Goal: Task Accomplishment & Management: Complete application form

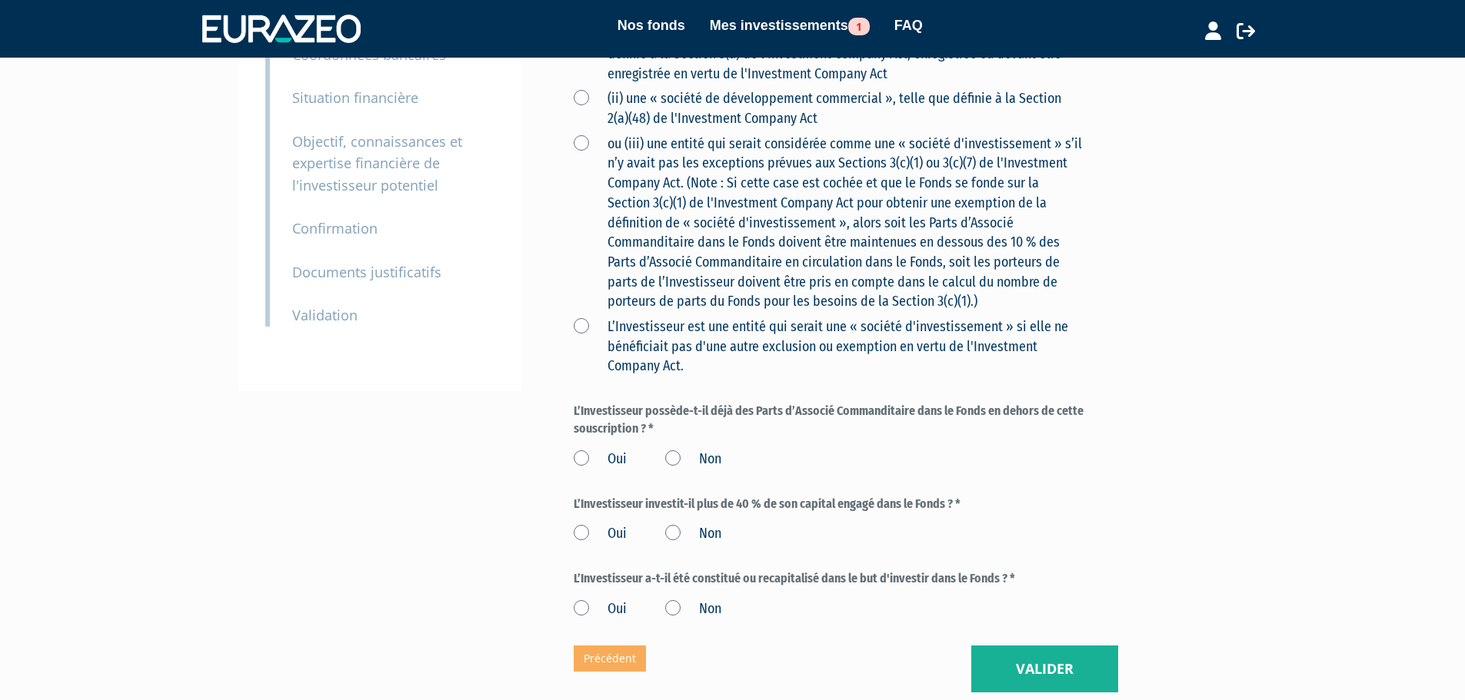
scroll to position [552, 0]
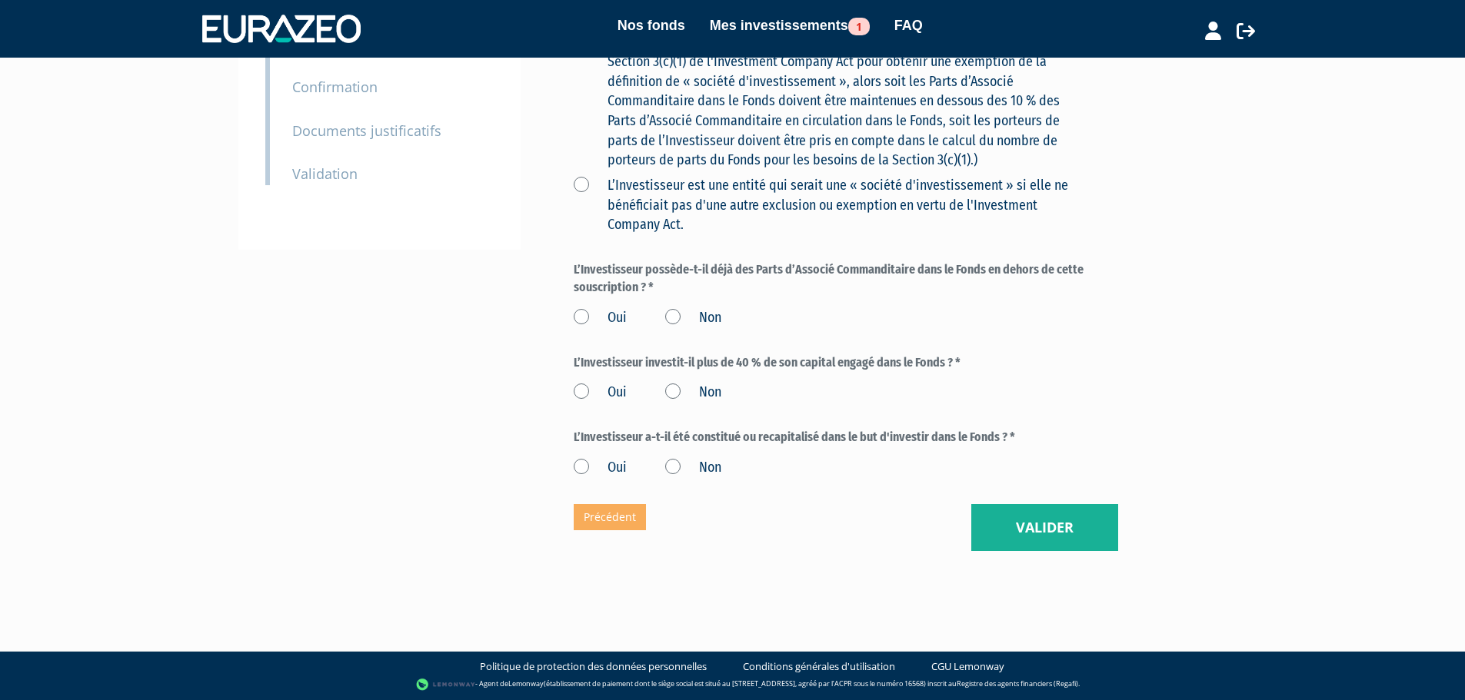
click at [585, 177] on label "L’Investisseur est une entité qui serait une « société d'investissement » si el…" at bounding box center [828, 205] width 508 height 59
click at [0, 0] on Act\ "L’Investisseur est une entité qui serait une « société d'investissement » si el…" at bounding box center [0, 0] width 0 height 0
click at [677, 321] on label "Non" at bounding box center [693, 318] width 56 height 20
click at [0, 0] on input "Non" at bounding box center [0, 0] width 0 height 0
click at [673, 393] on label "Non" at bounding box center [693, 393] width 56 height 20
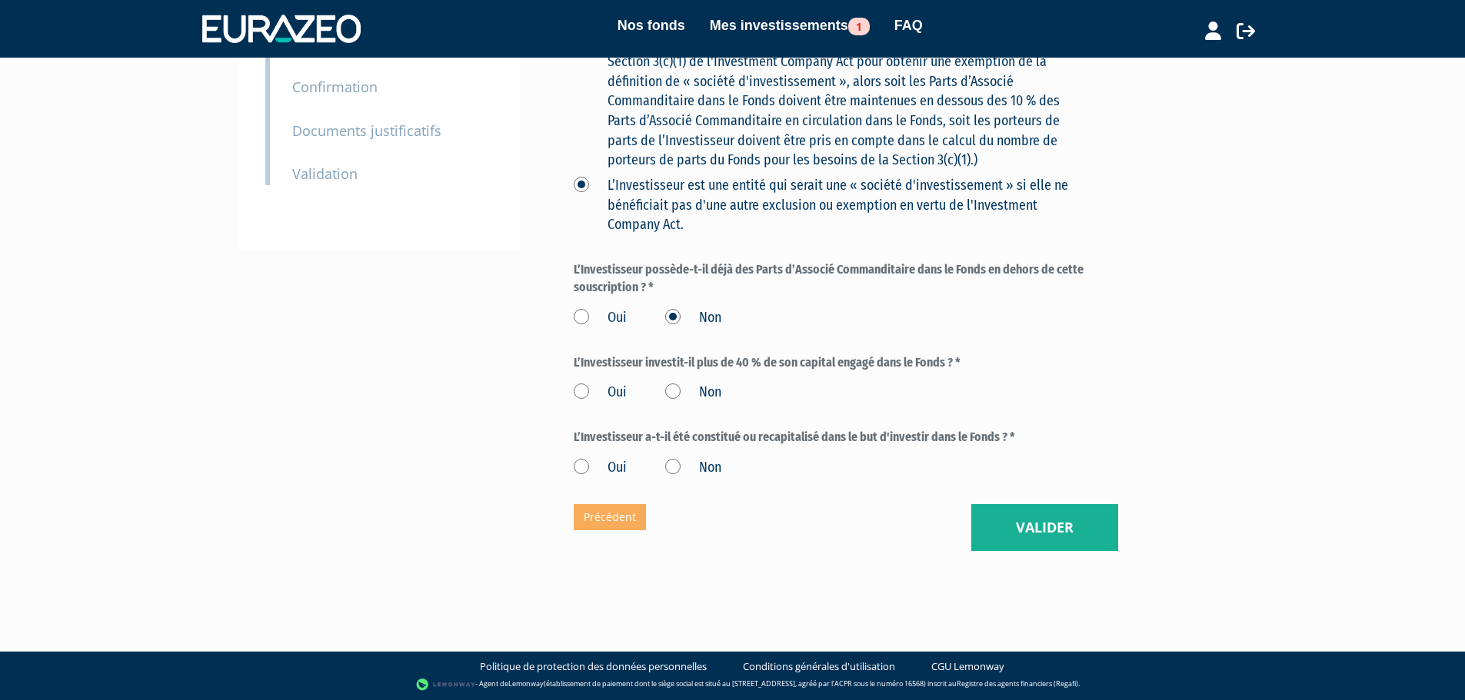
click at [0, 0] on input "Non" at bounding box center [0, 0] width 0 height 0
click at [678, 467] on label "Non" at bounding box center [693, 468] width 56 height 20
click at [0, 0] on input "Non" at bounding box center [0, 0] width 0 height 0
click at [1077, 530] on button "Valider" at bounding box center [1044, 528] width 147 height 48
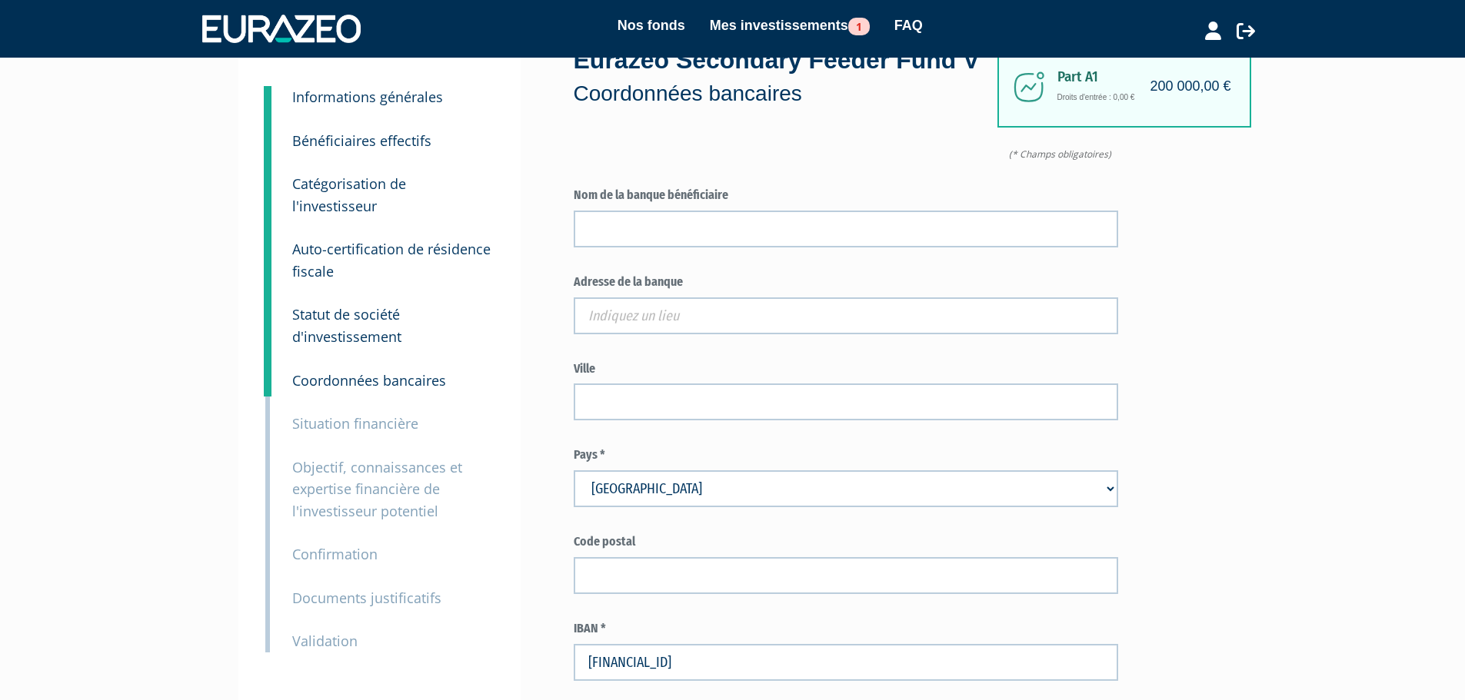
scroll to position [45, 0]
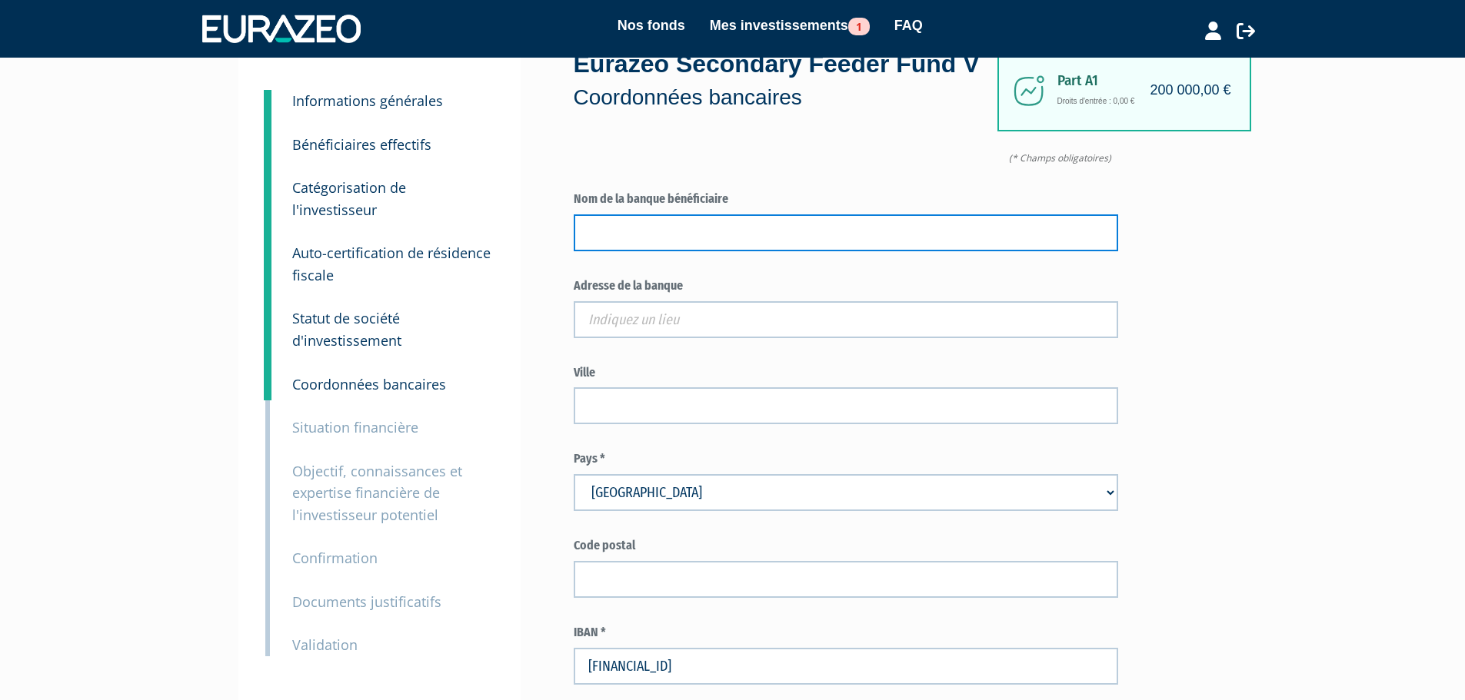
click at [631, 251] on input "text" at bounding box center [846, 232] width 544 height 37
type input "NATIXIS"
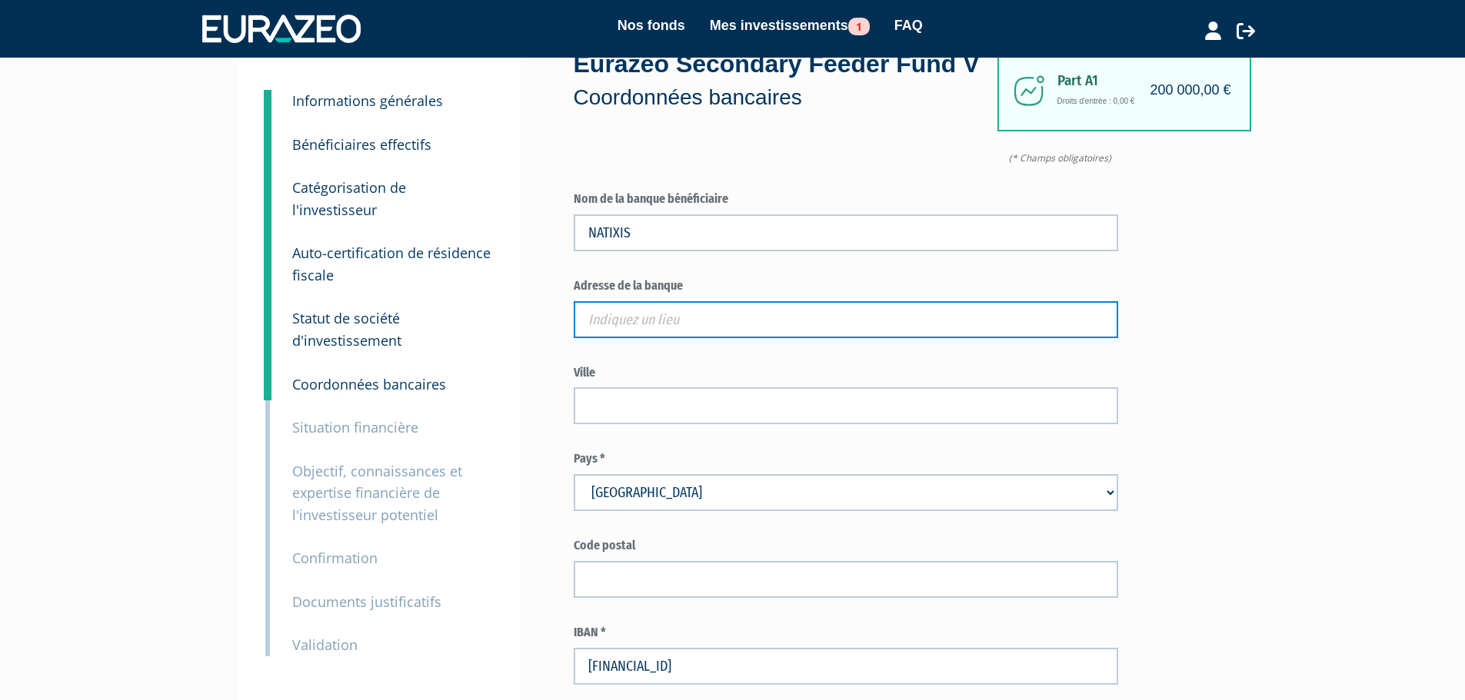
click at [620, 338] on input "text" at bounding box center [846, 319] width 544 height 37
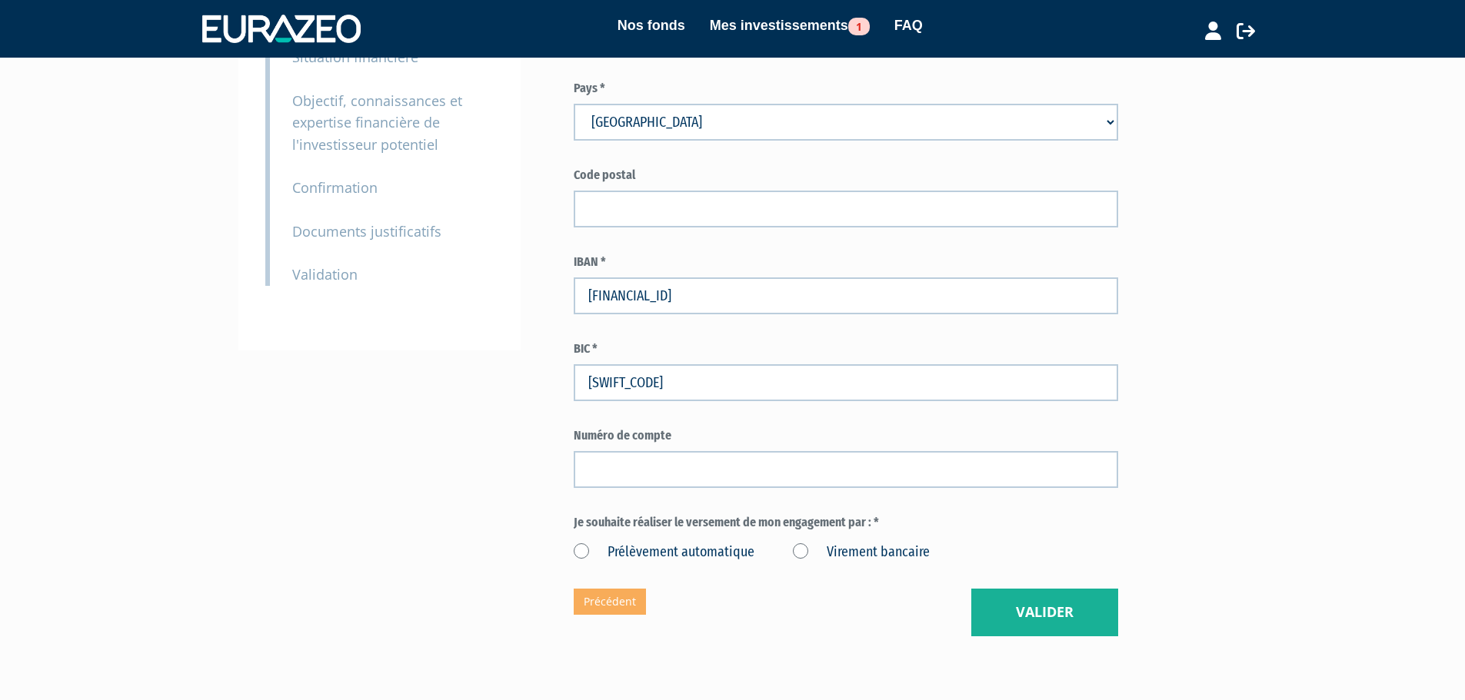
scroll to position [427, 0]
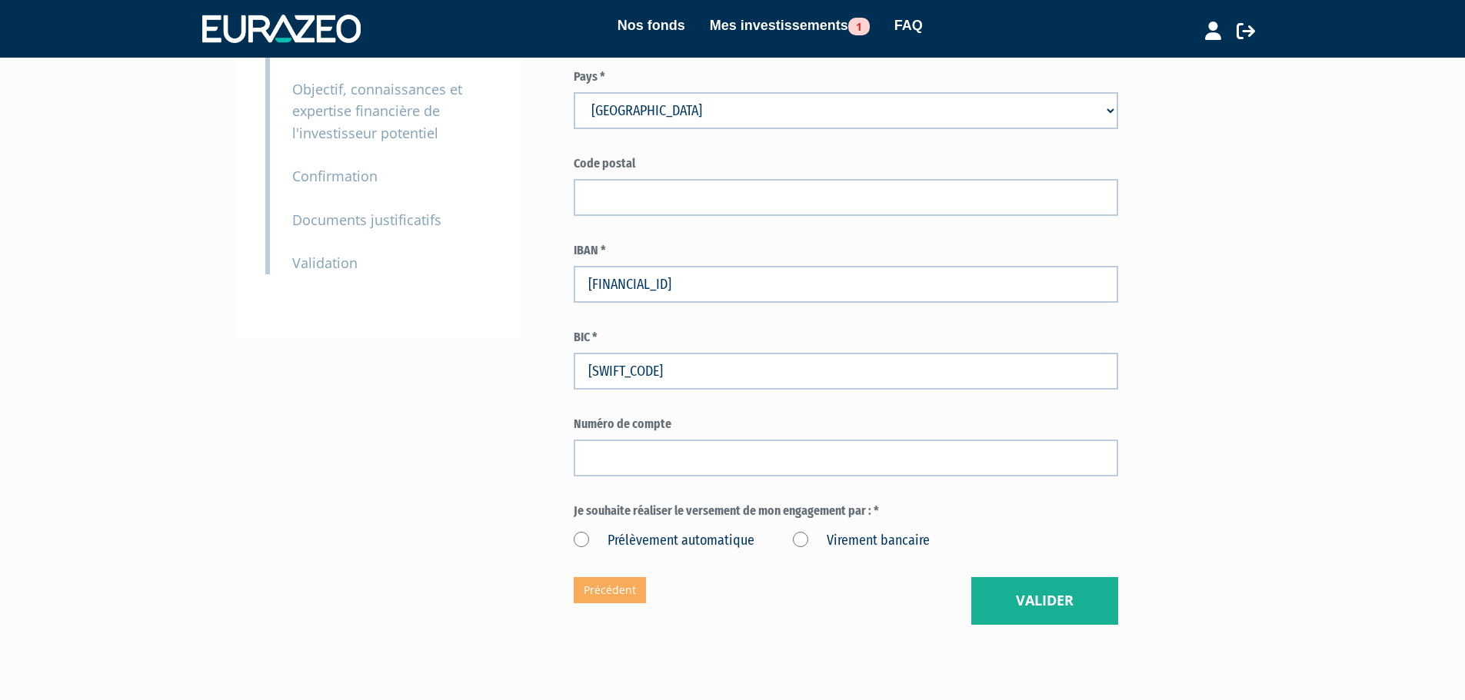
click at [802, 551] on label "Virement bancaire" at bounding box center [861, 541] width 137 height 20
click at [0, 0] on bancaire "Virement bancaire" at bounding box center [0, 0] width 0 height 0
click at [1006, 625] on button "Valider" at bounding box center [1044, 601] width 147 height 48
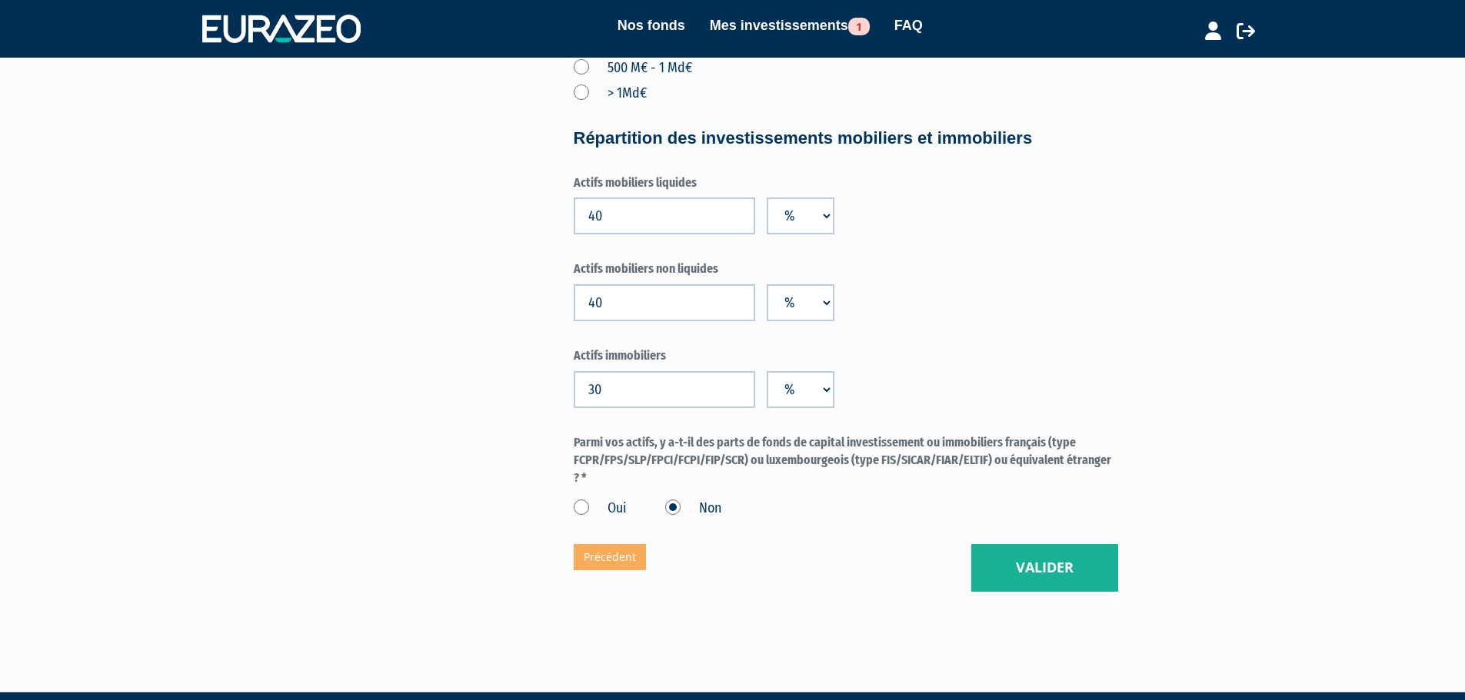
scroll to position [1102, 0]
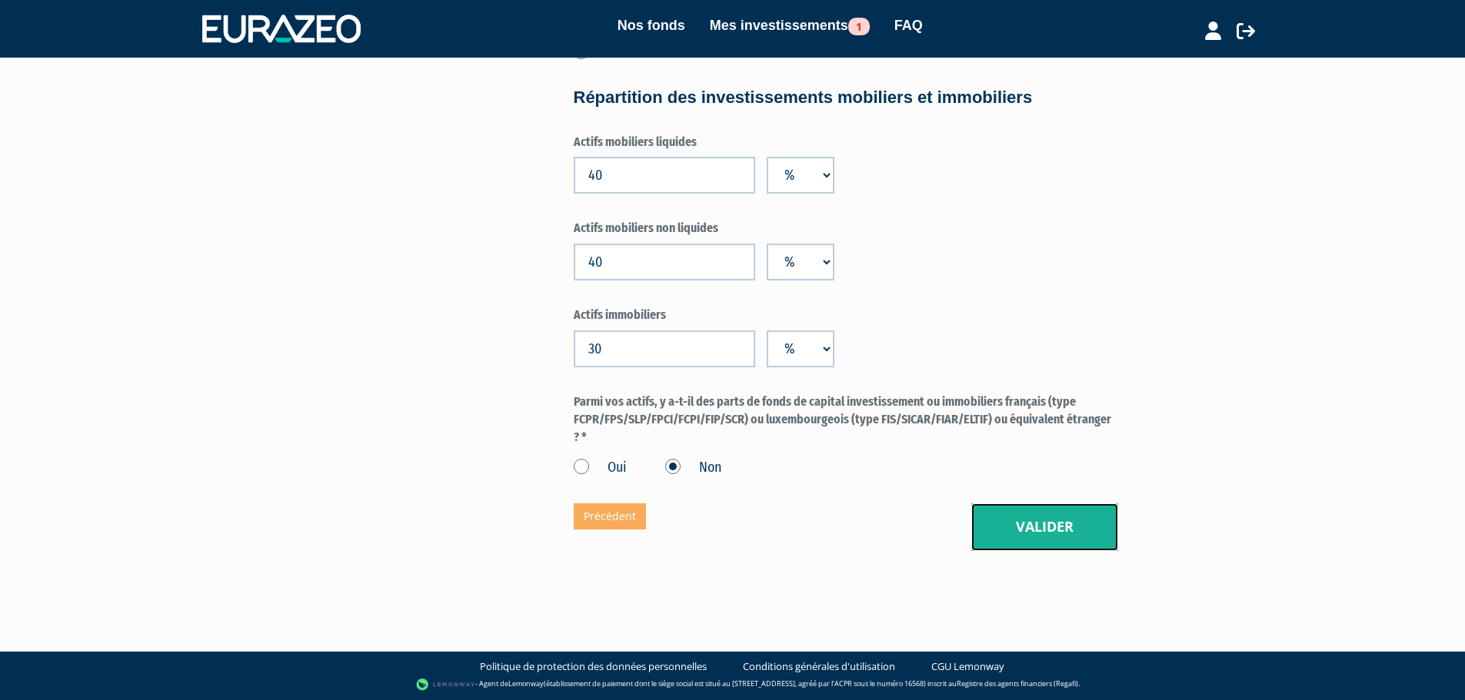
click at [1047, 537] on button "Valider" at bounding box center [1044, 528] width 147 height 48
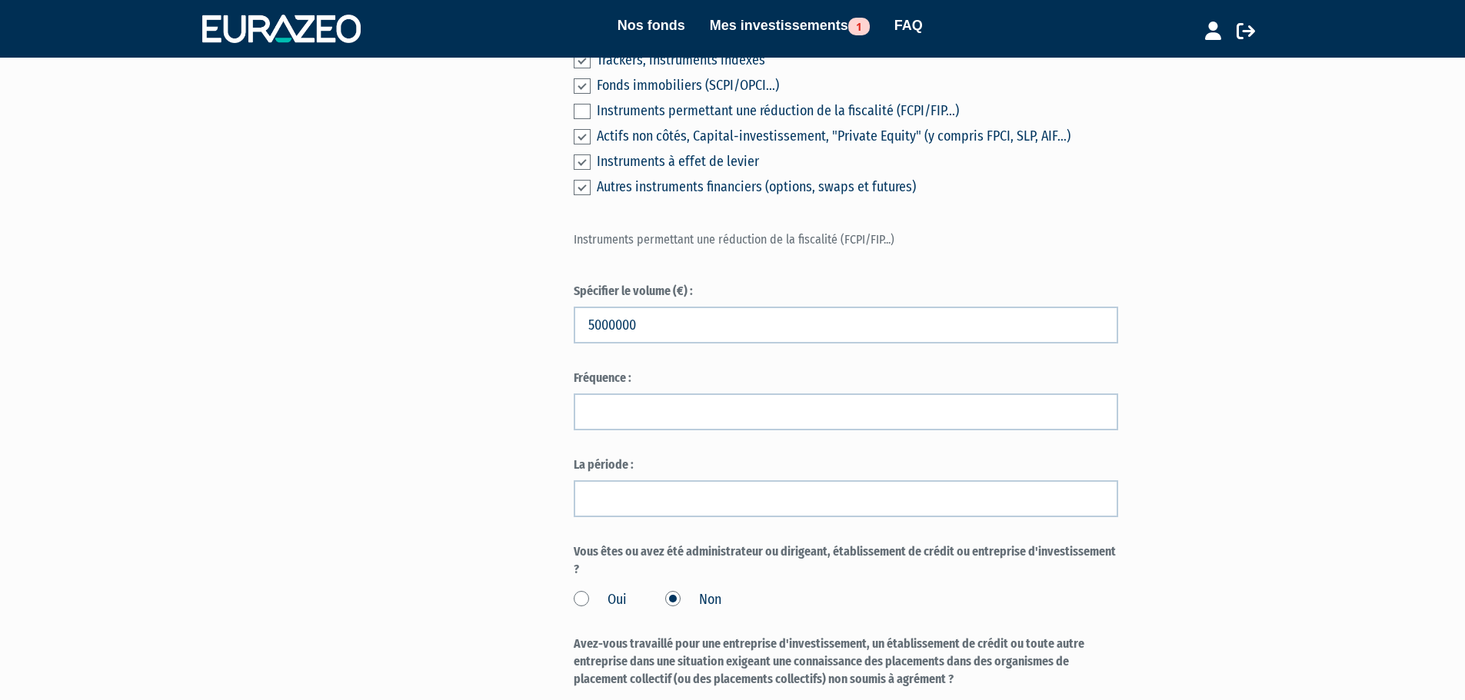
scroll to position [963, 0]
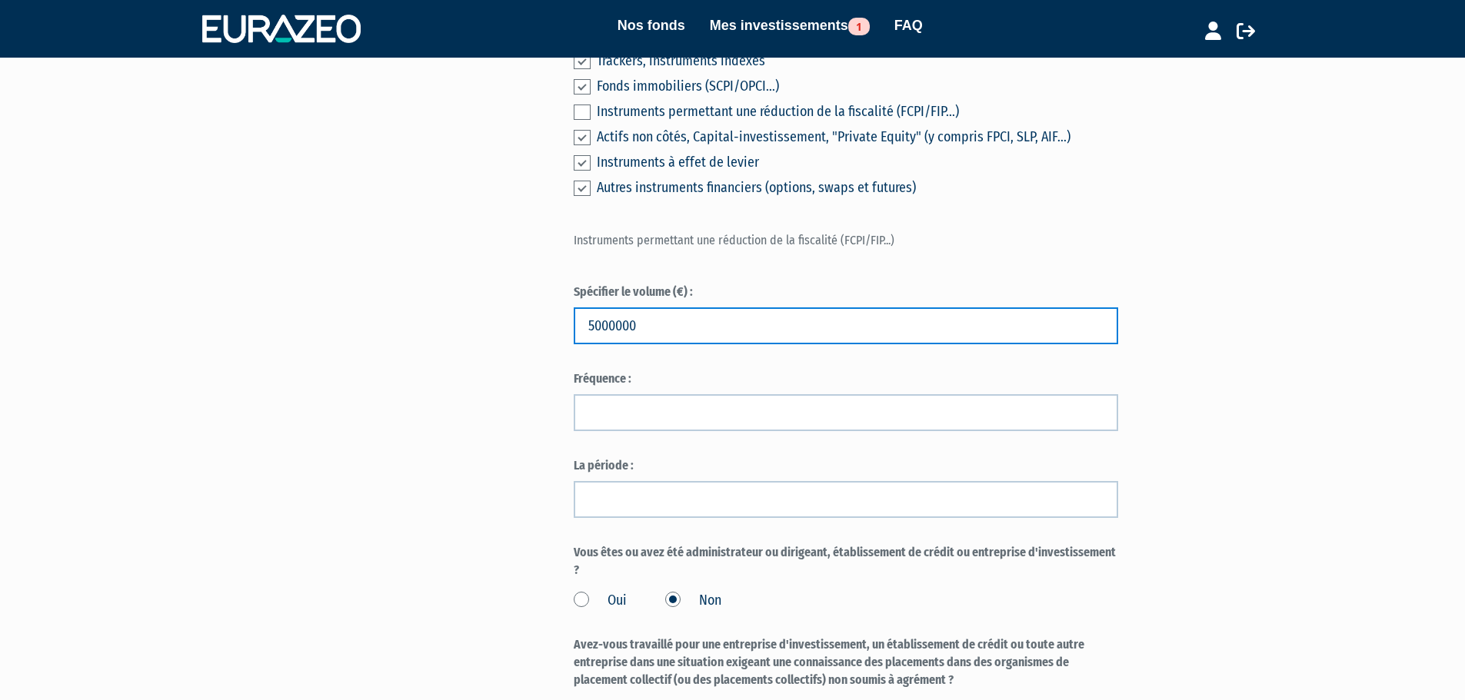
drag, startPoint x: 608, startPoint y: 359, endPoint x: 594, endPoint y: 355, distance: 15.1
click at [594, 344] on input "5000000" at bounding box center [846, 326] width 544 height 37
click at [607, 344] on input "5000000" at bounding box center [846, 326] width 544 height 37
drag, startPoint x: 650, startPoint y: 364, endPoint x: 597, endPoint y: 358, distance: 53.4
click at [597, 344] on input "5000000" at bounding box center [846, 326] width 544 height 37
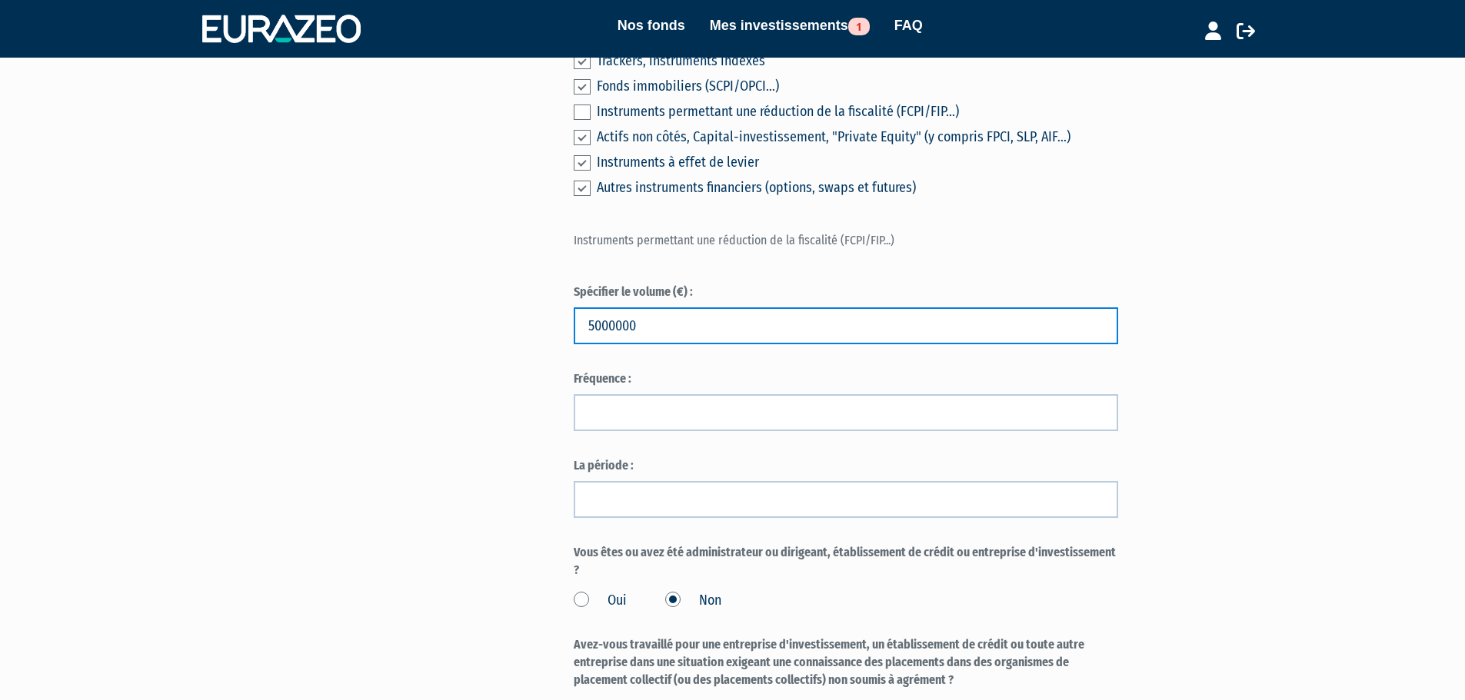
click at [610, 344] on input "5000000" at bounding box center [846, 326] width 544 height 37
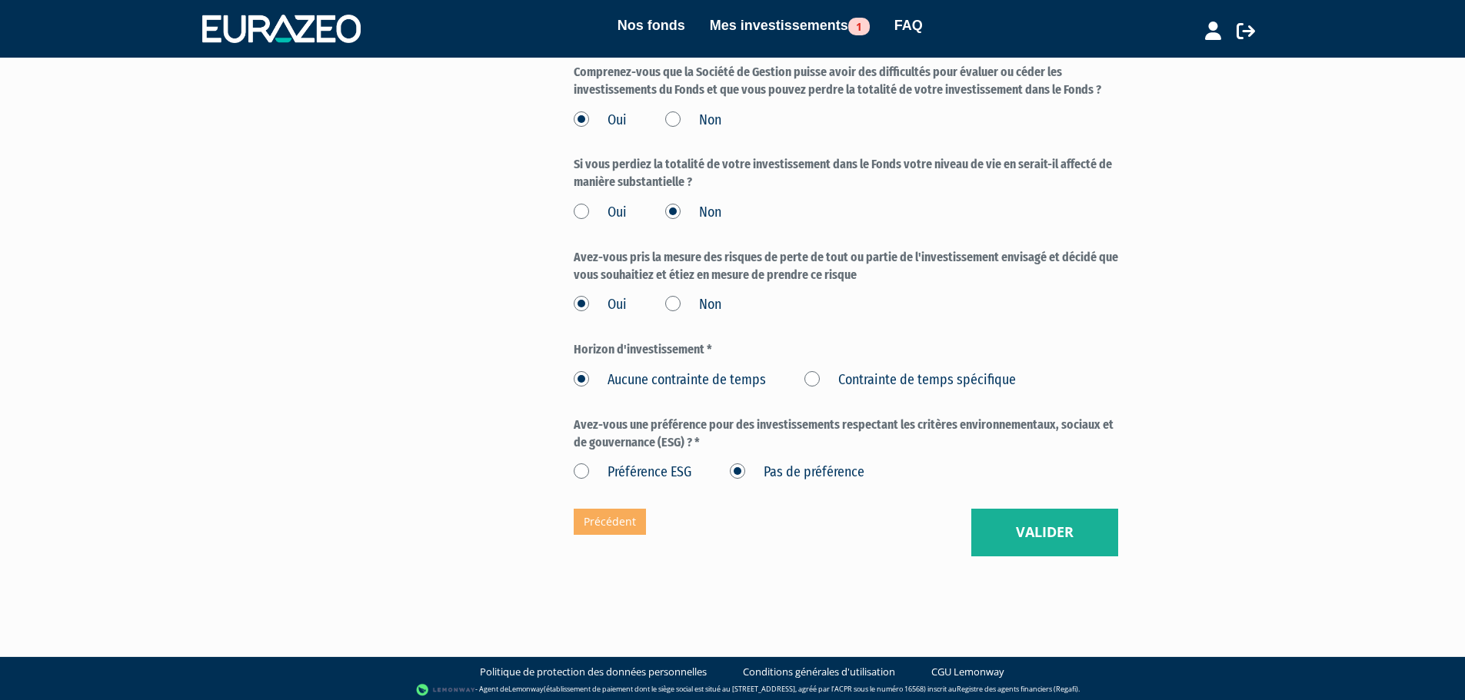
scroll to position [2172, 0]
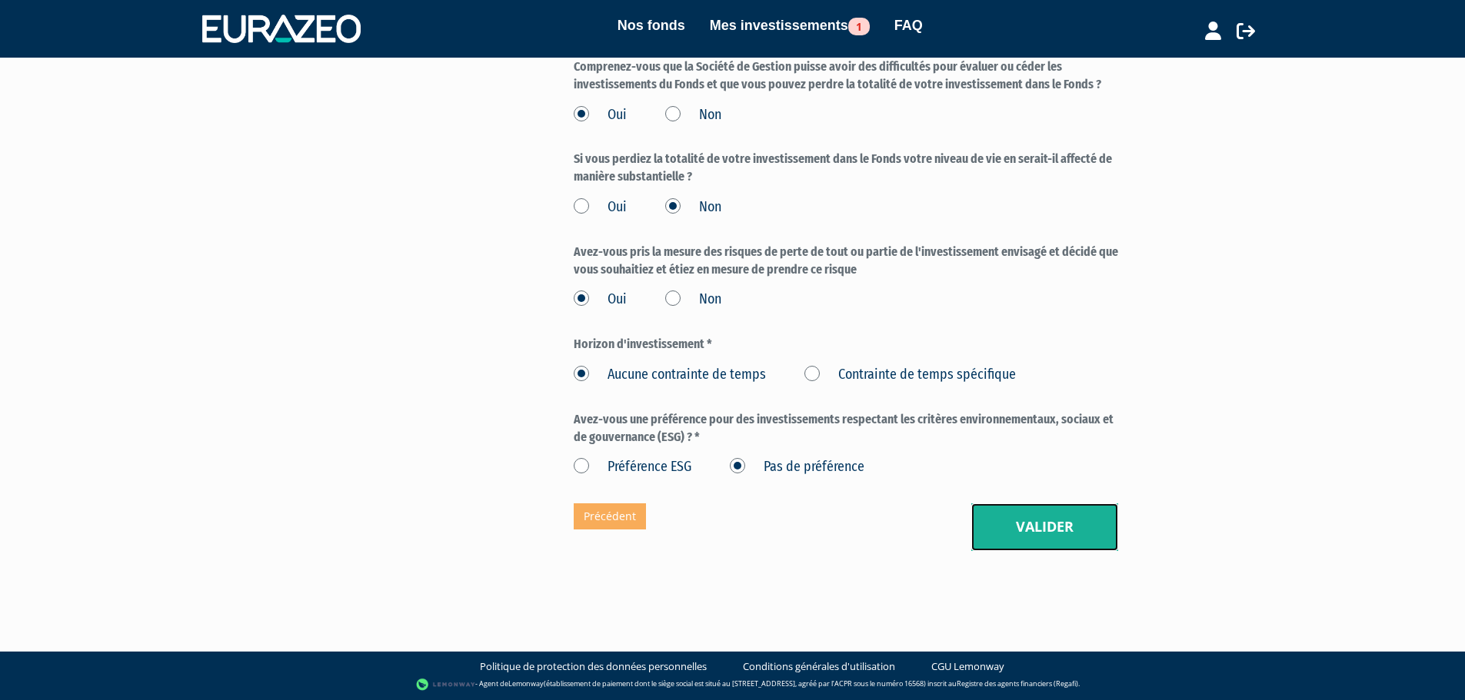
click at [1043, 550] on button "Valider" at bounding box center [1044, 528] width 147 height 48
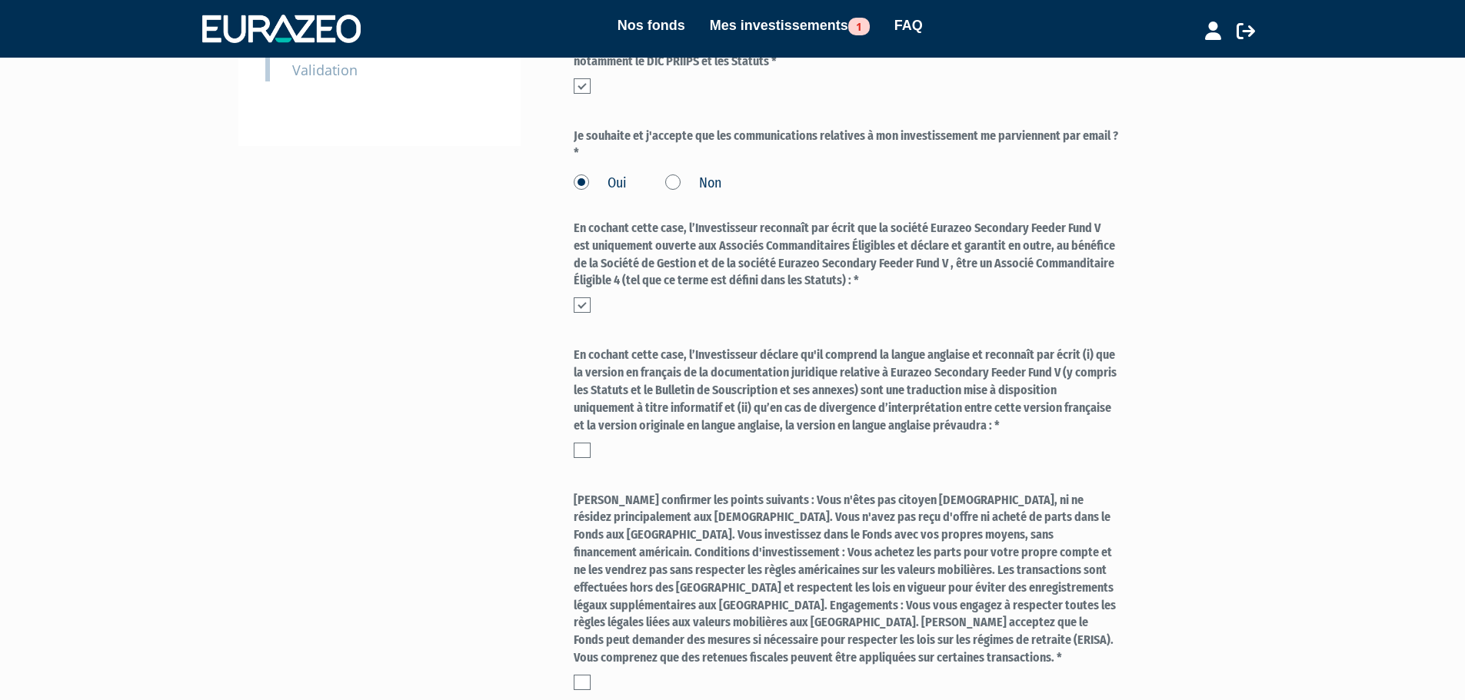
scroll to position [621, 0]
click at [577, 457] on label at bounding box center [582, 449] width 17 height 15
click at [0, 0] on input "checkbox" at bounding box center [0, 0] width 0 height 0
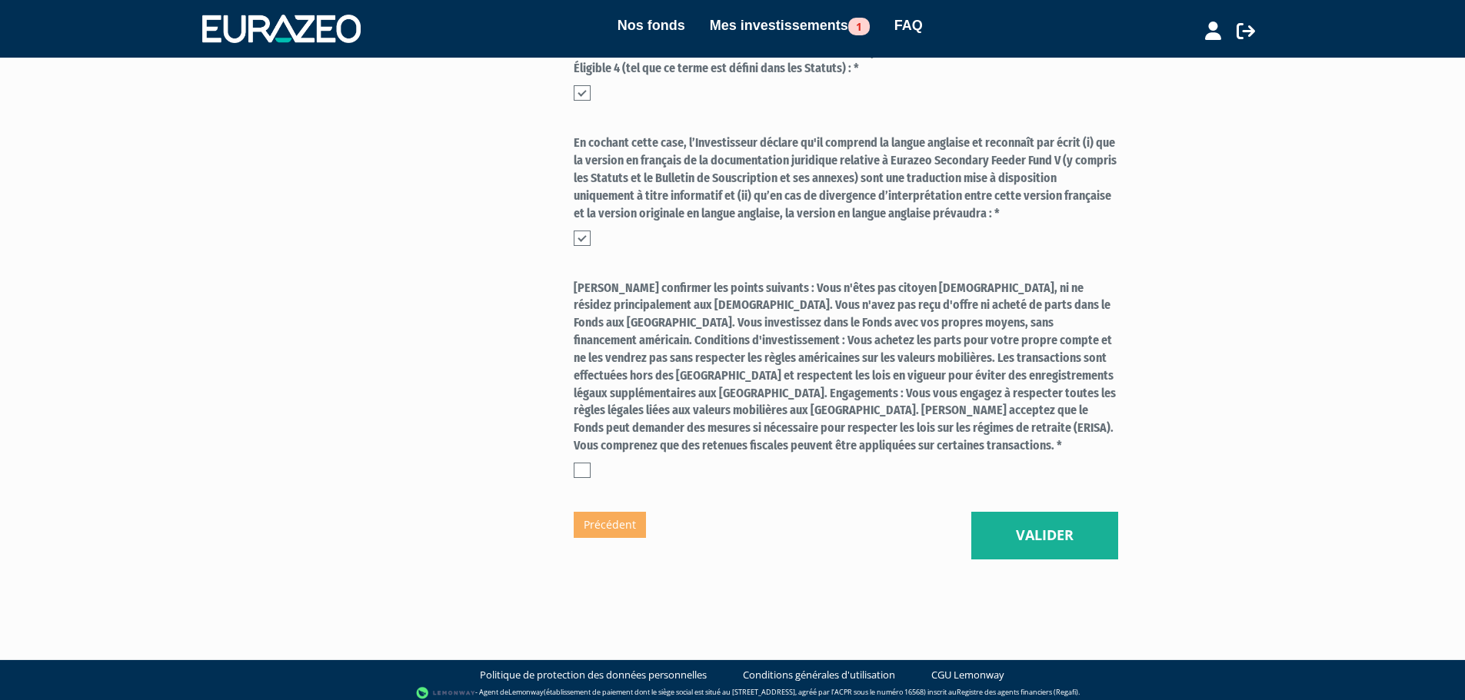
scroll to position [859, 0]
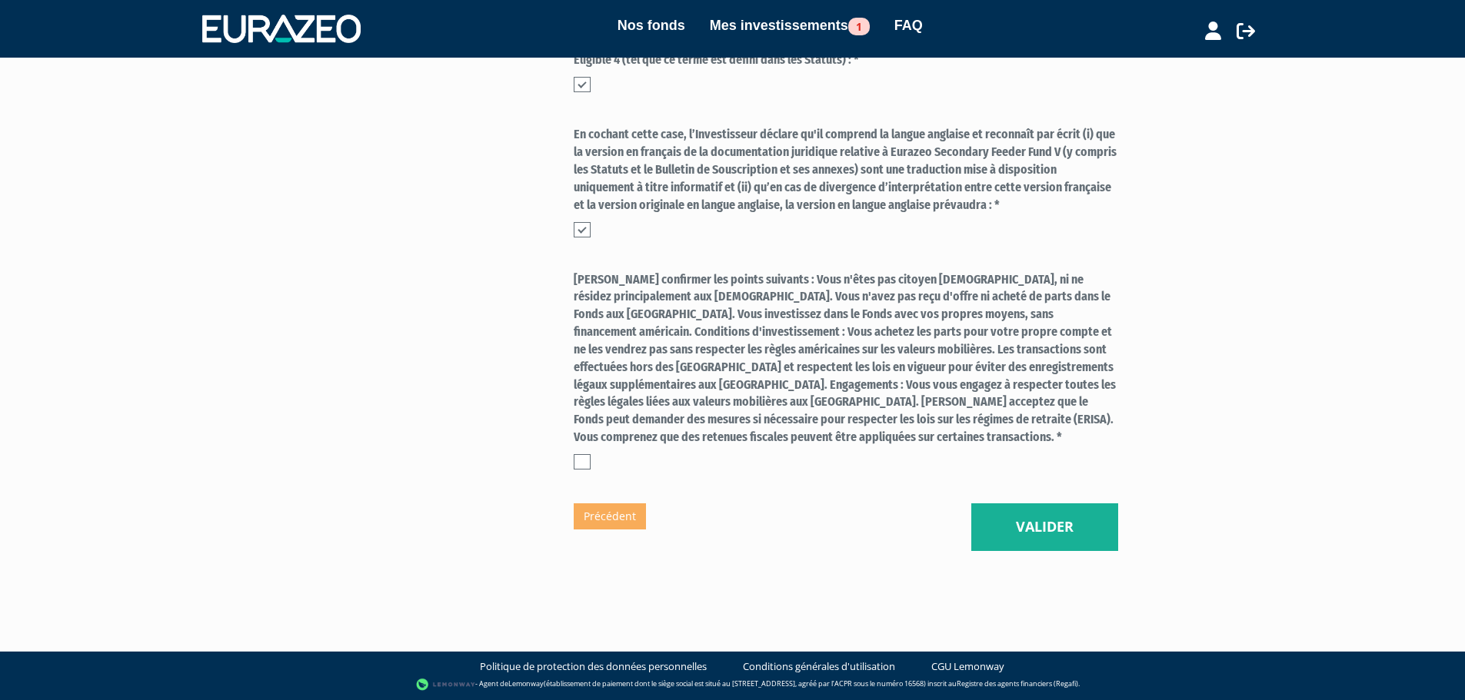
click at [587, 465] on label at bounding box center [582, 461] width 17 height 15
click at [0, 0] on input "checkbox" at bounding box center [0, 0] width 0 height 0
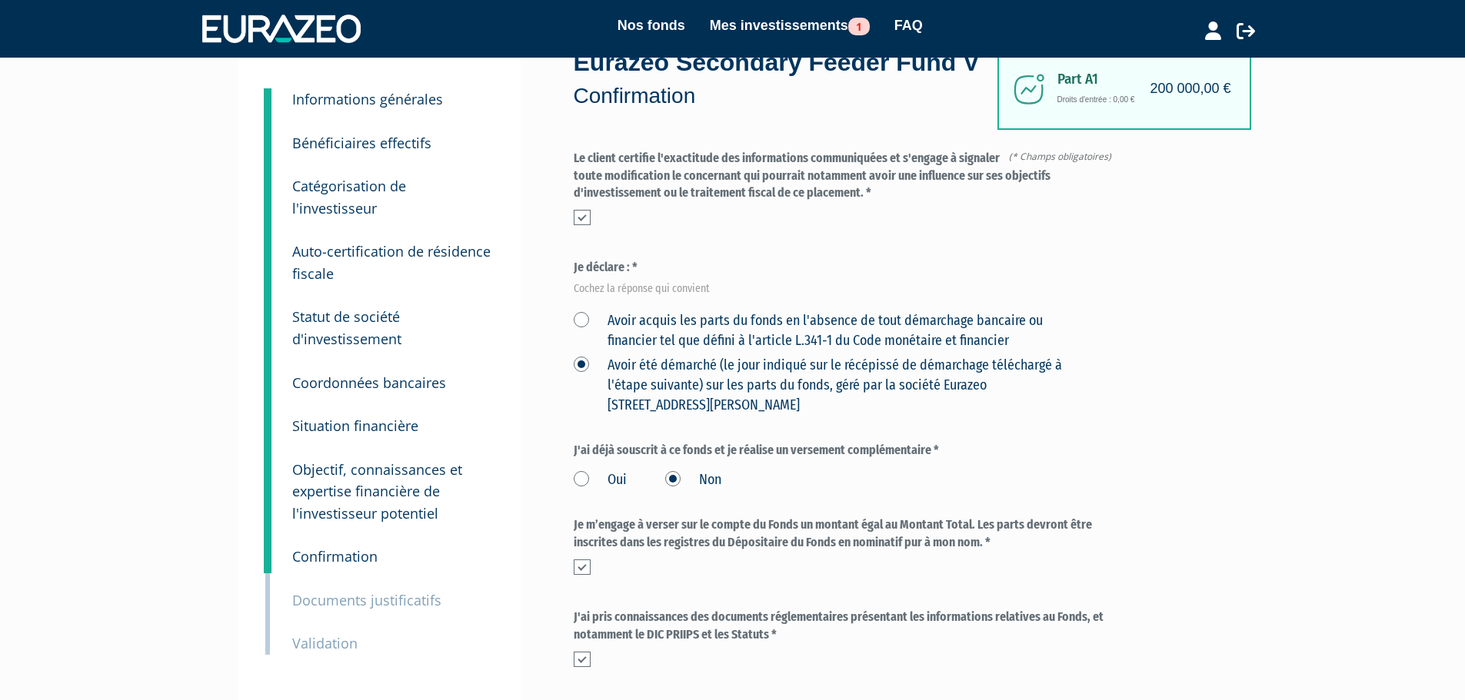
scroll to position [11, 0]
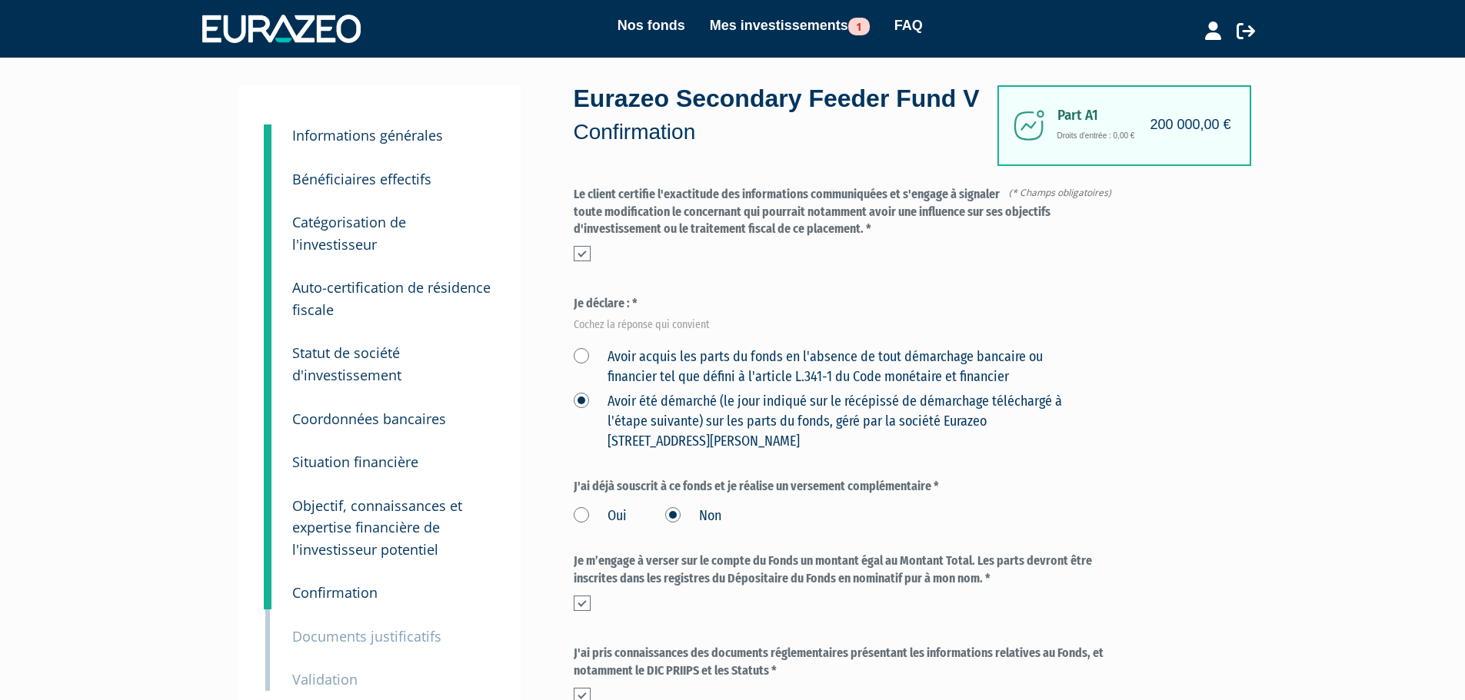
click at [580, 387] on label "Avoir acquis les parts du fonds en l'absence de tout démarchage bancaire ou fin…" at bounding box center [828, 366] width 508 height 39
click at [0, 0] on financier "Avoir acquis les parts du fonds en l'absence de tout démarchage bancaire ou fin…" at bounding box center [0, 0] width 0 height 0
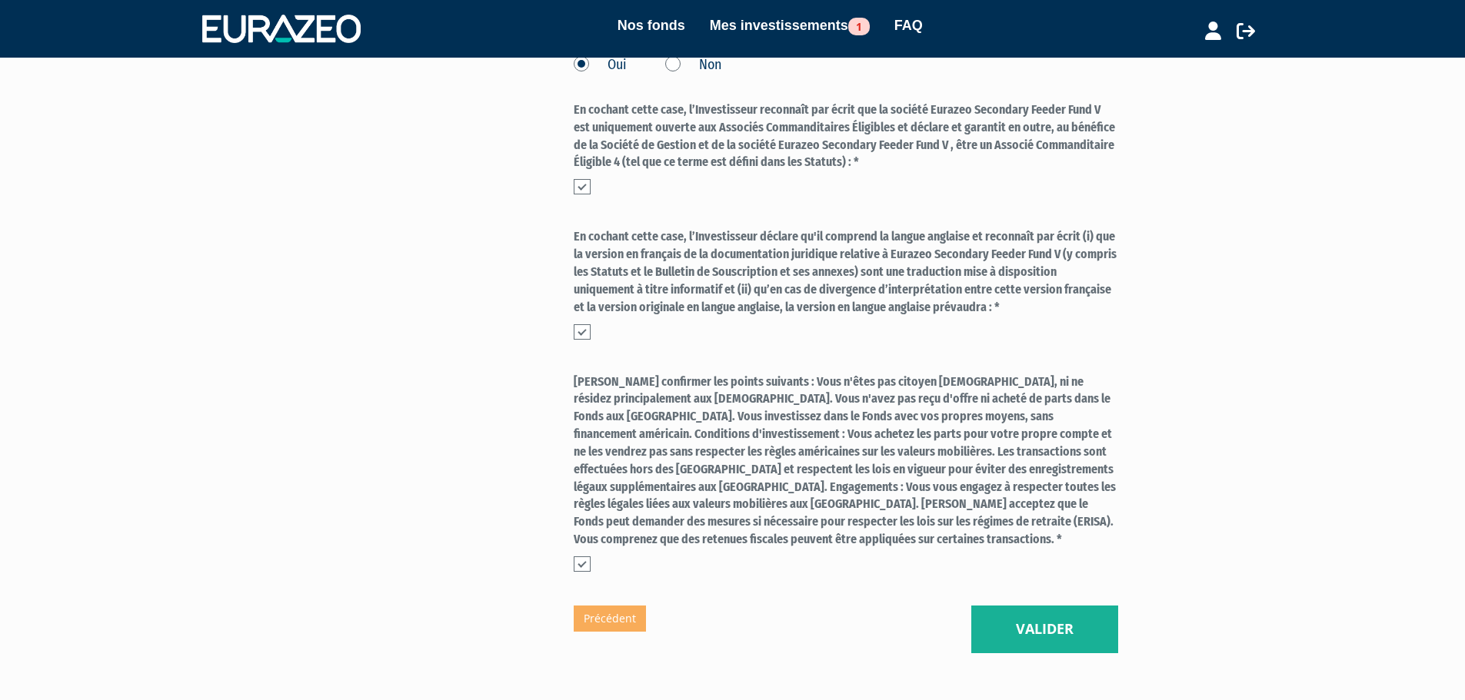
scroll to position [859, 0]
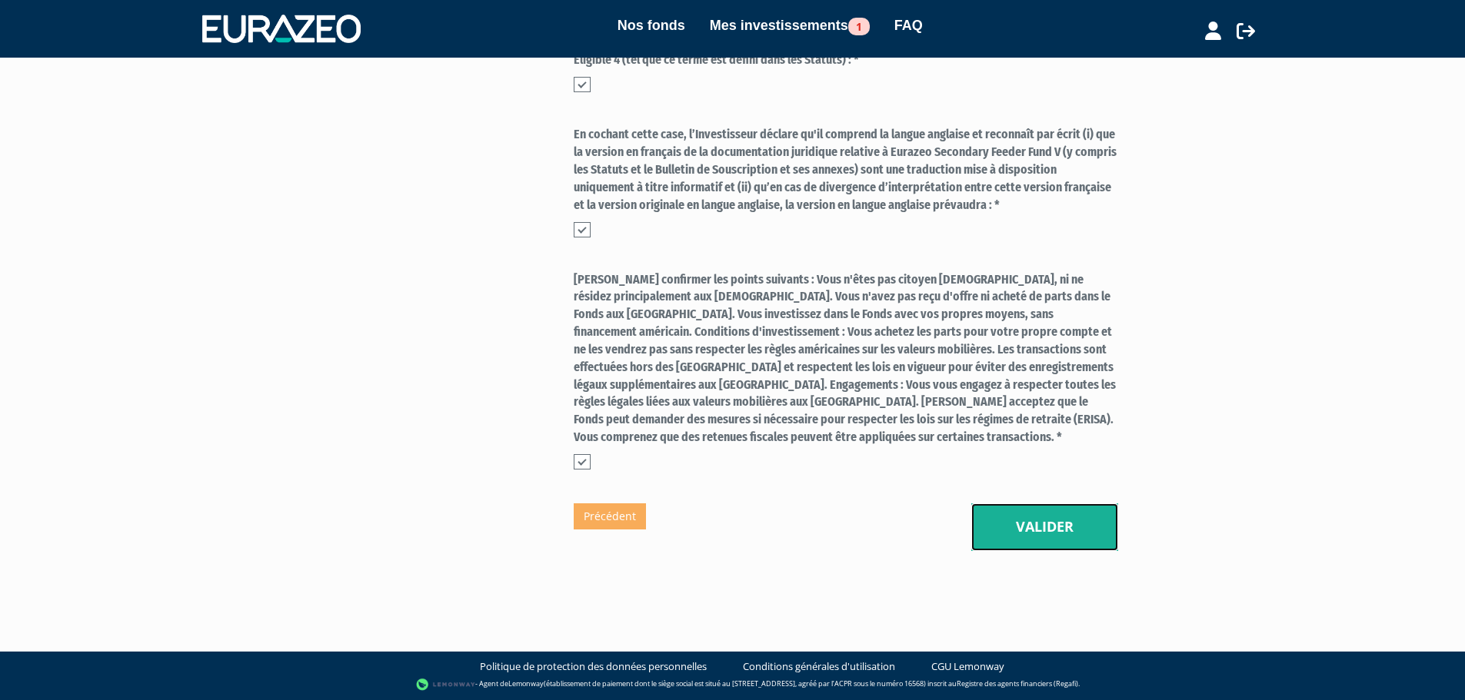
click at [1082, 535] on button "Valider" at bounding box center [1044, 528] width 147 height 48
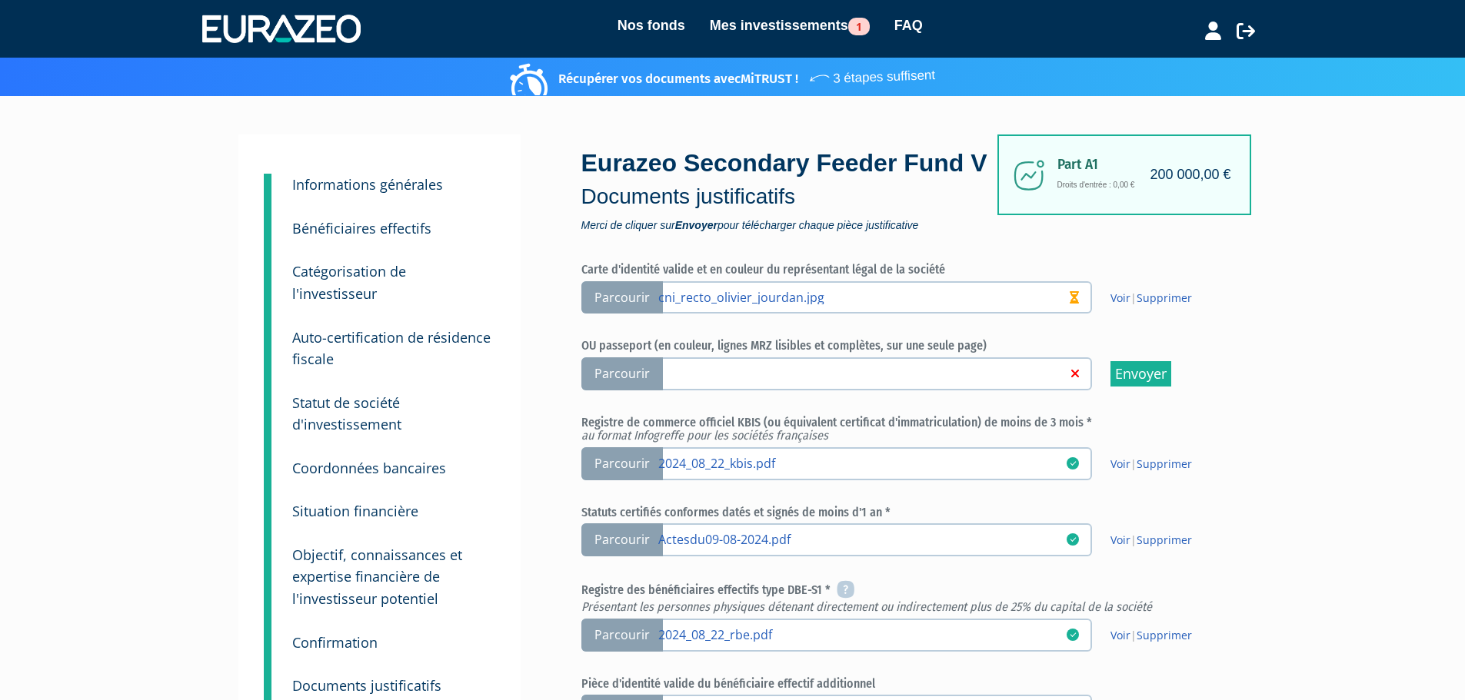
click at [753, 381] on link at bounding box center [862, 372] width 408 height 15
click at [0, 0] on input "Parcourir" at bounding box center [0, 0] width 0 height 0
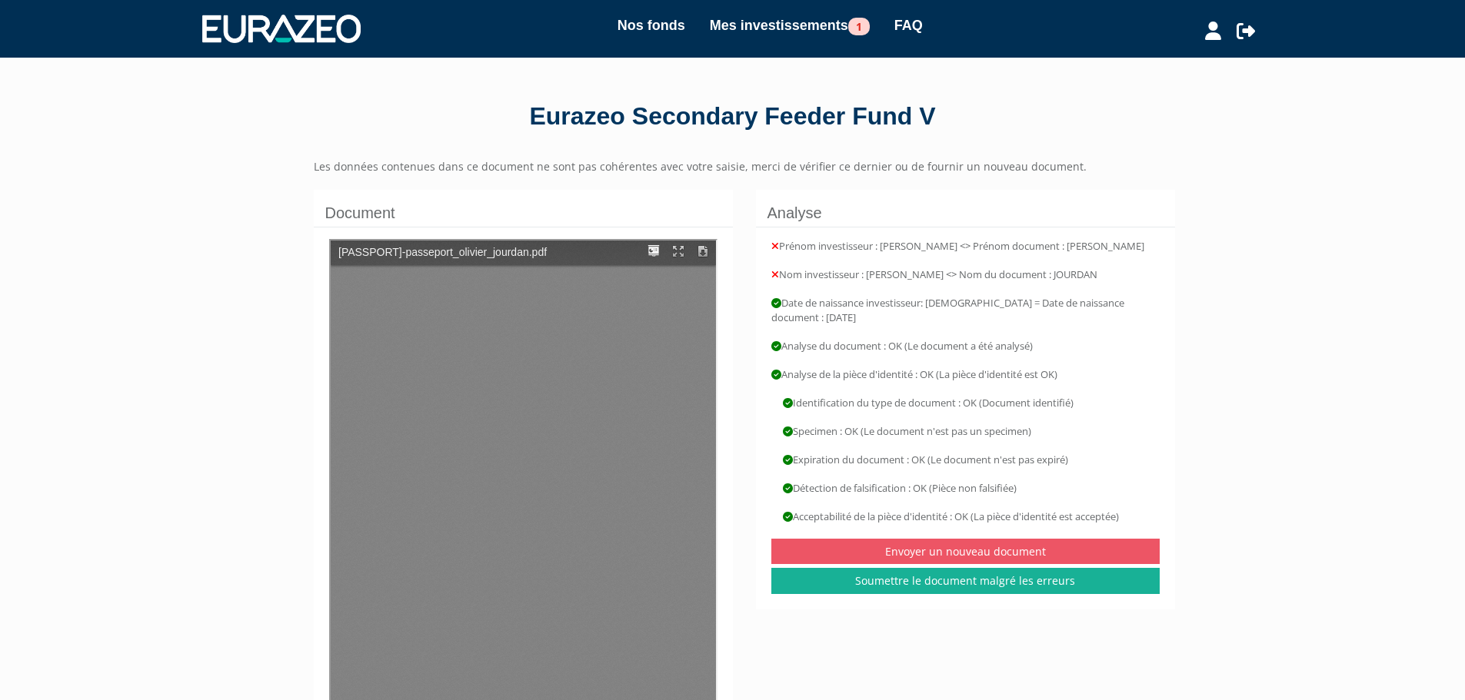
type input "1"
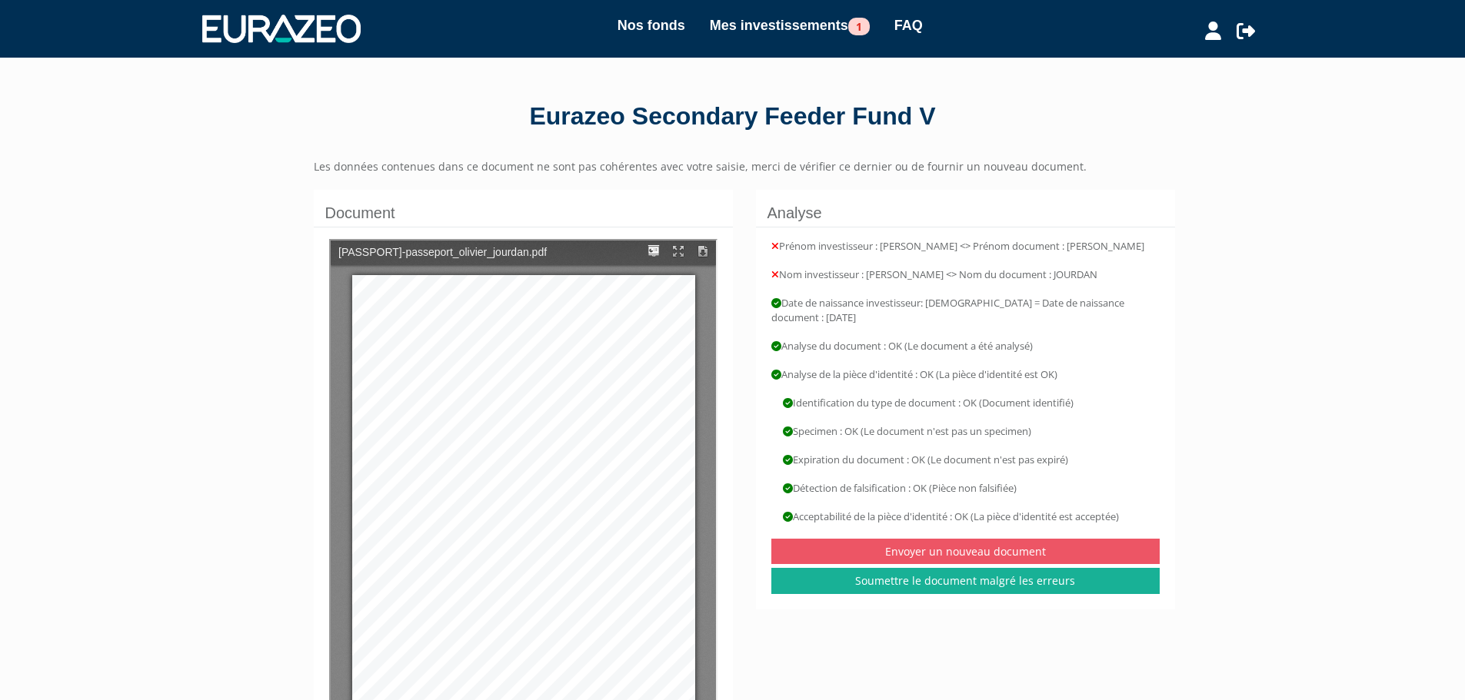
scroll to position [10, 0]
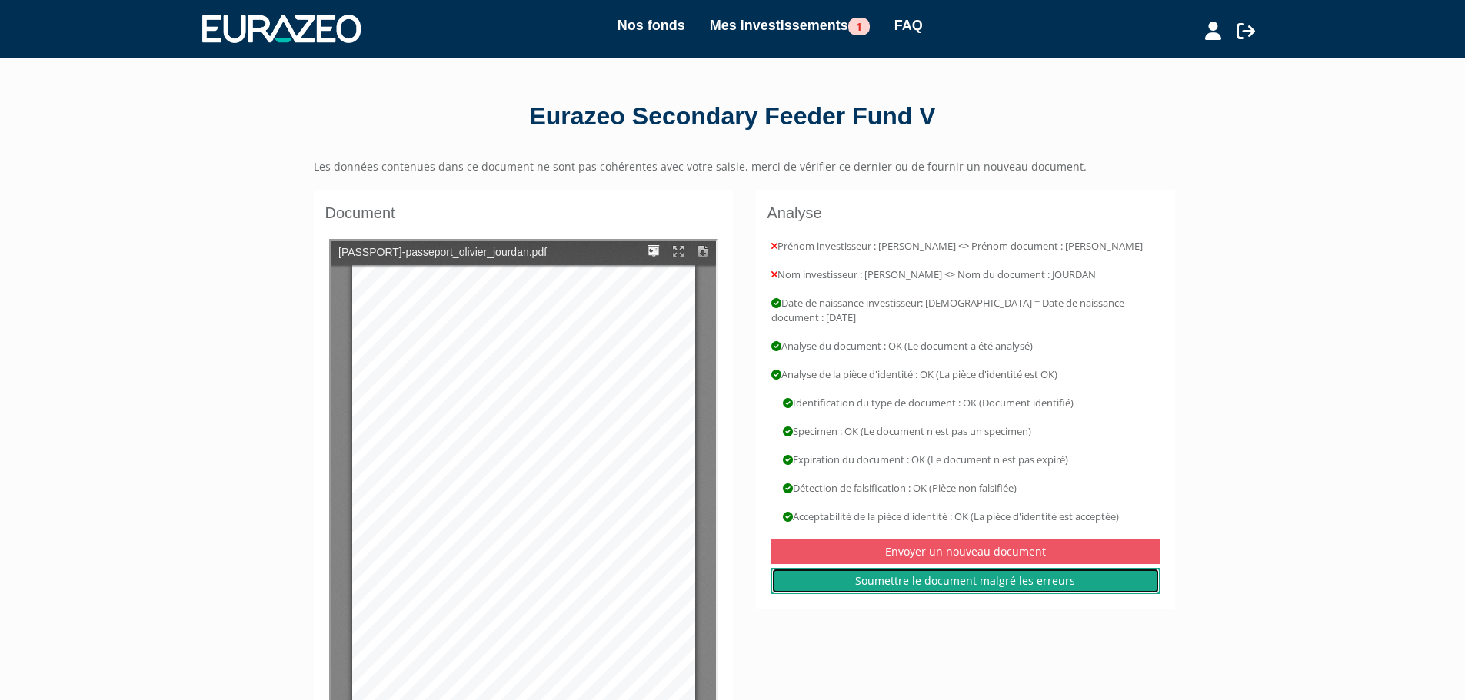
click at [962, 585] on link "Soumettre le document malgré les erreurs" at bounding box center [965, 581] width 388 height 26
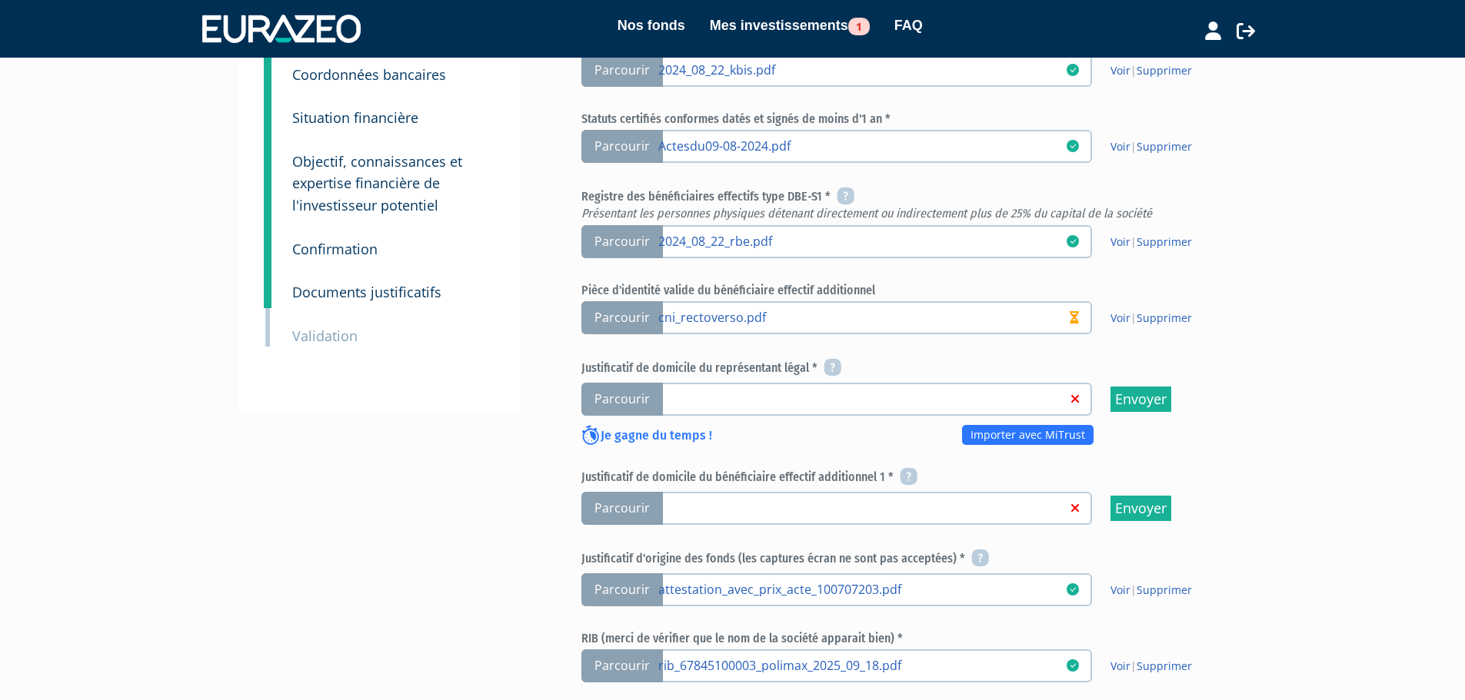
scroll to position [419, 0]
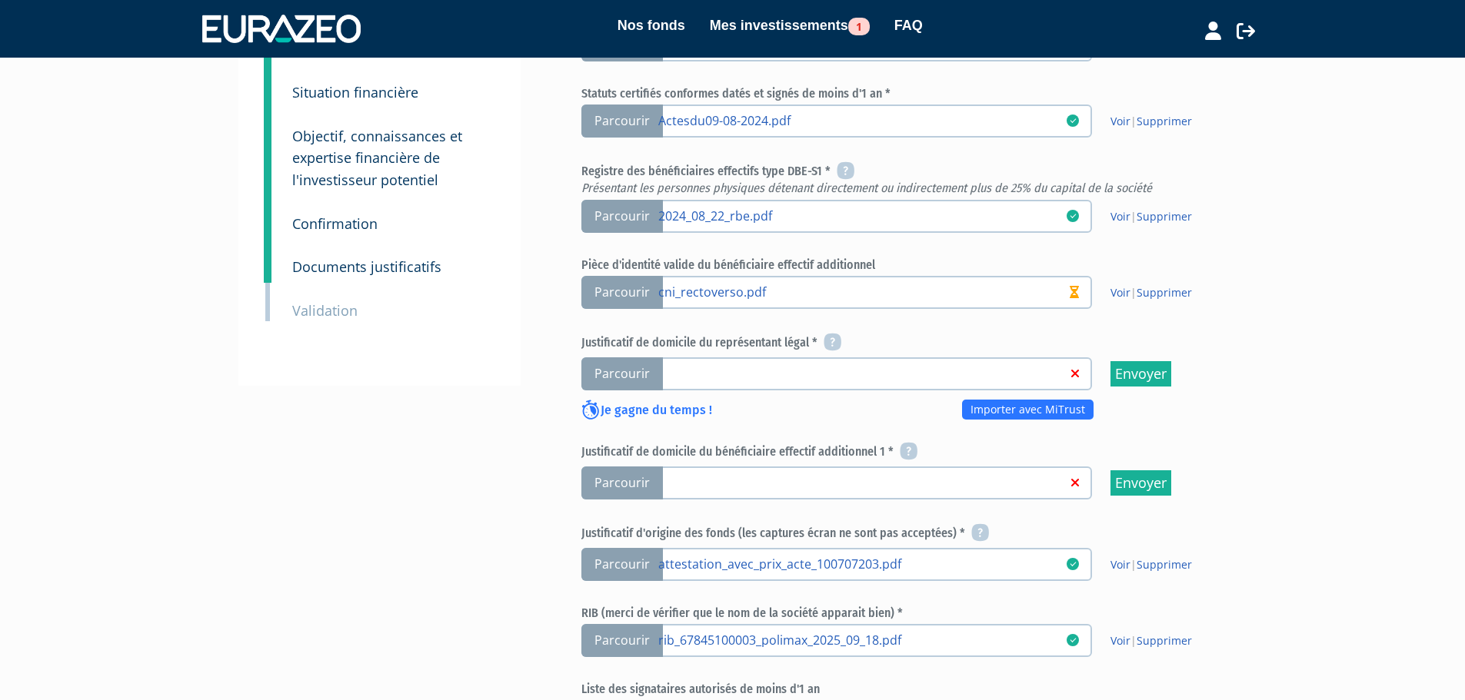
click at [633, 391] on span "Parcourir" at bounding box center [621, 373] width 81 height 33
click at [0, 0] on input "Parcourir" at bounding box center [0, 0] width 0 height 0
click at [601, 500] on span "Parcourir" at bounding box center [621, 483] width 81 height 33
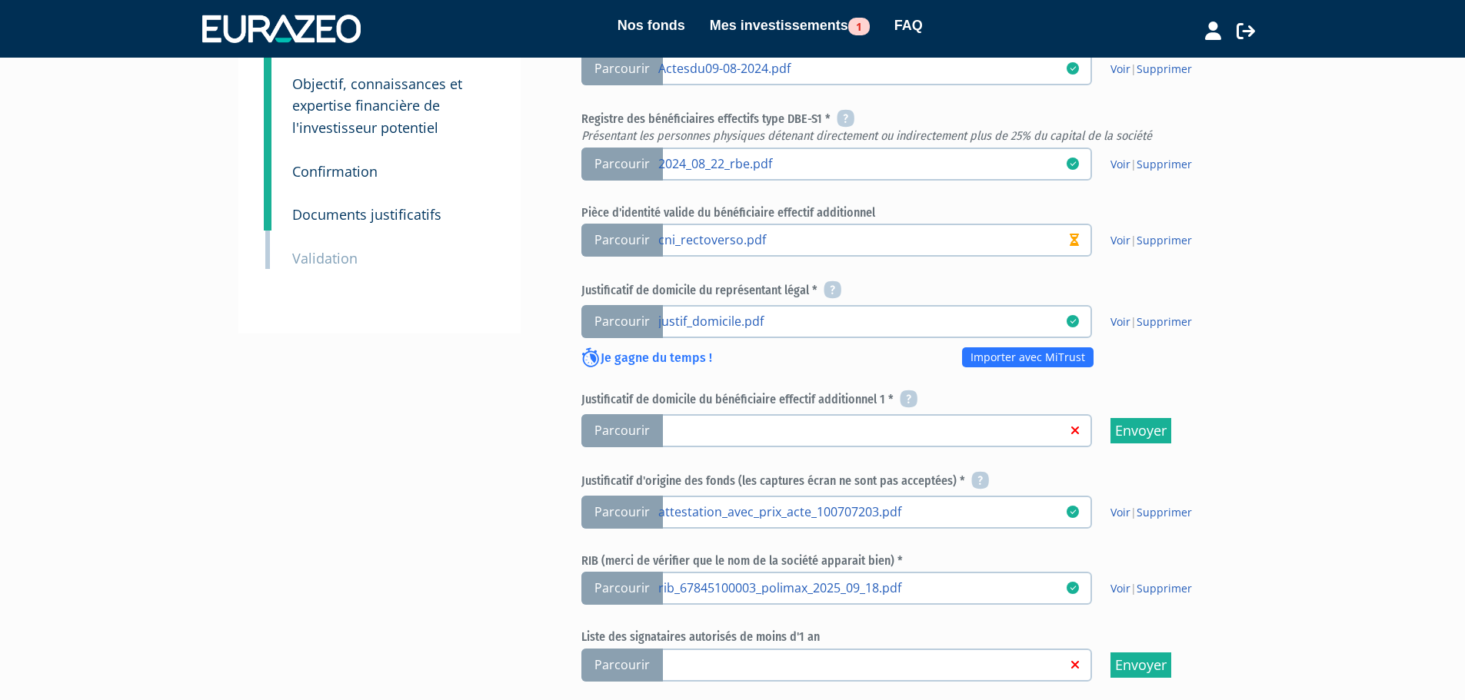
scroll to position [489, 0]
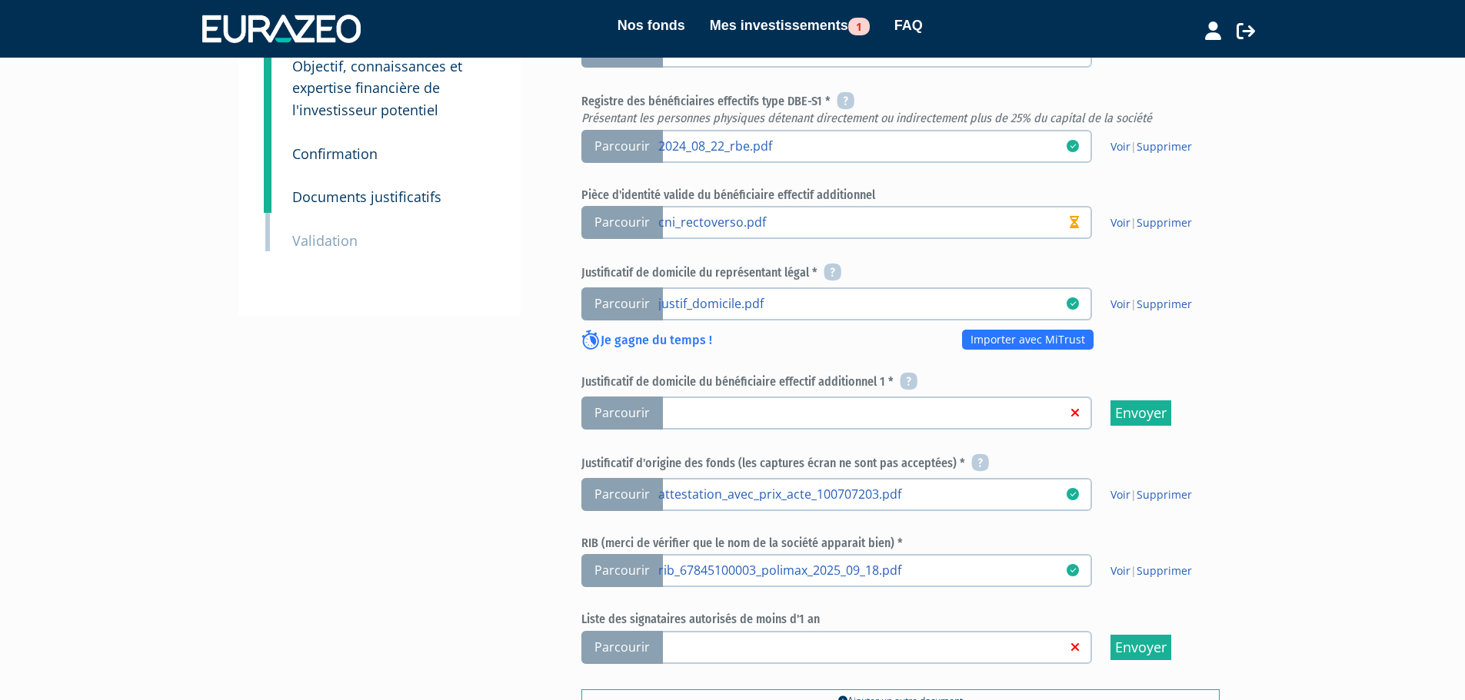
click at [622, 430] on span "Parcourir" at bounding box center [621, 413] width 81 height 33
click at [0, 0] on input "Parcourir" at bounding box center [0, 0] width 0 height 0
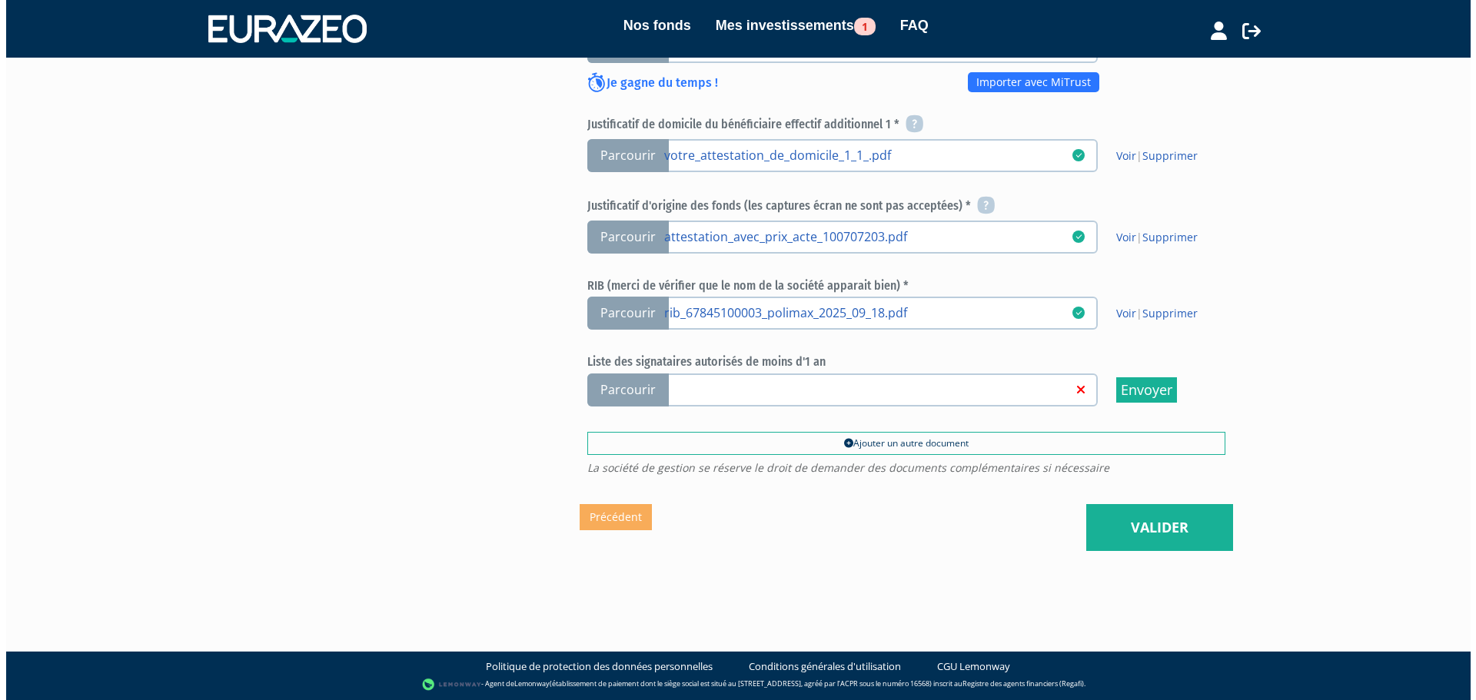
scroll to position [782, 0]
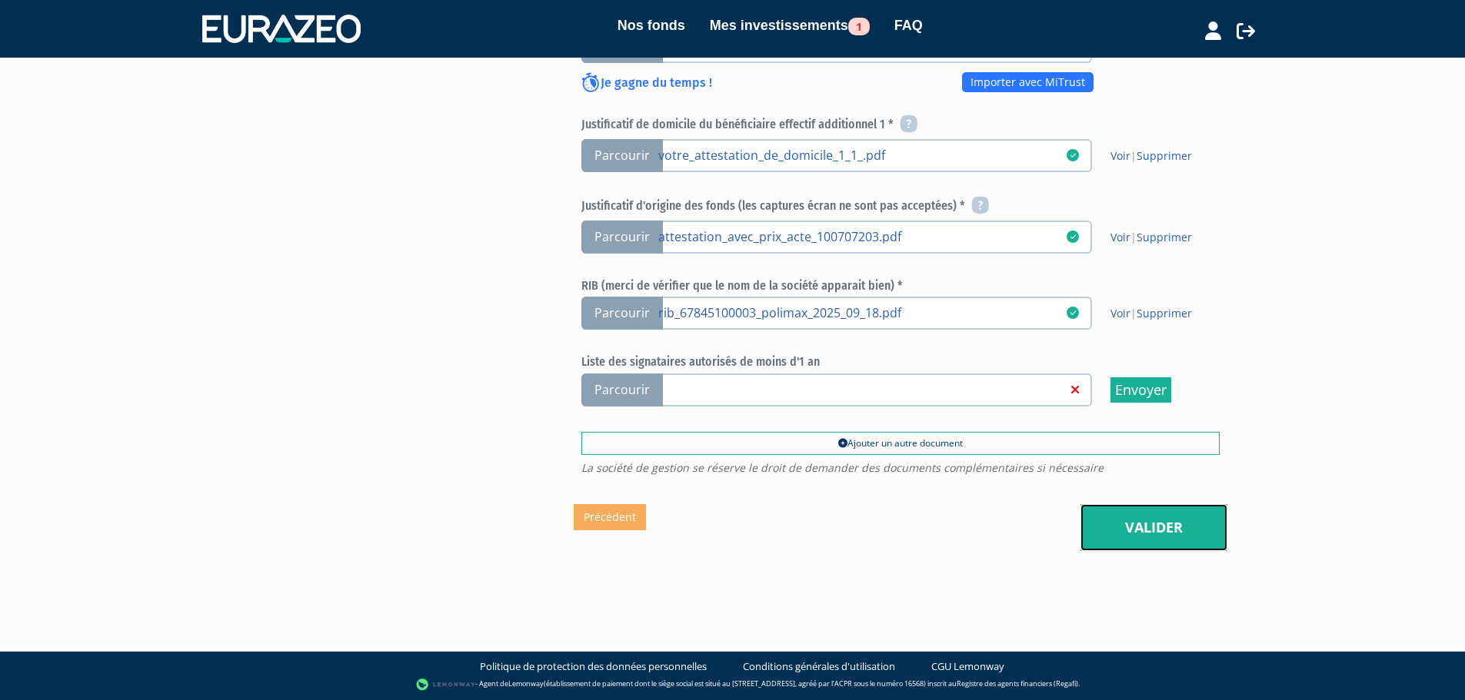
click at [1132, 516] on link "Valider" at bounding box center [1153, 528] width 147 height 48
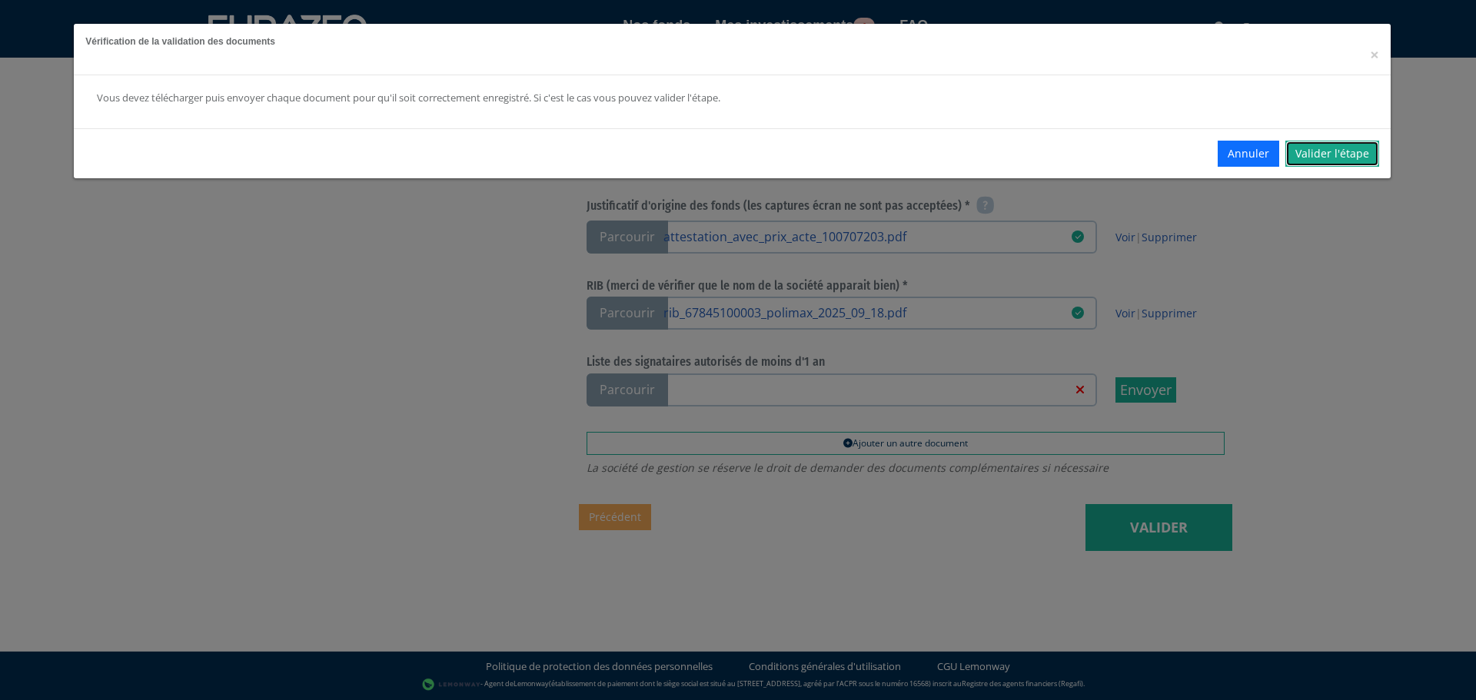
click at [1338, 158] on link "Valider l'étape" at bounding box center [1332, 154] width 94 height 26
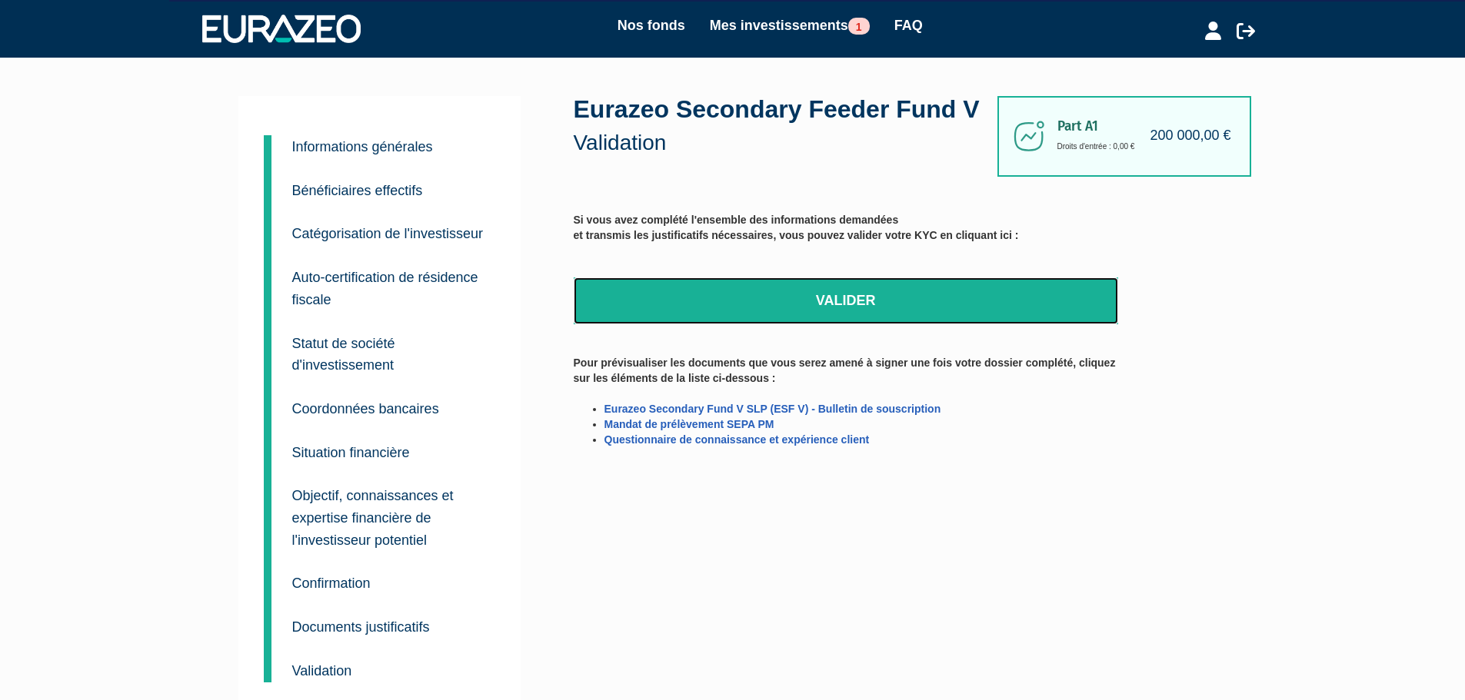
click at [805, 325] on link "Valider" at bounding box center [846, 302] width 544 height 48
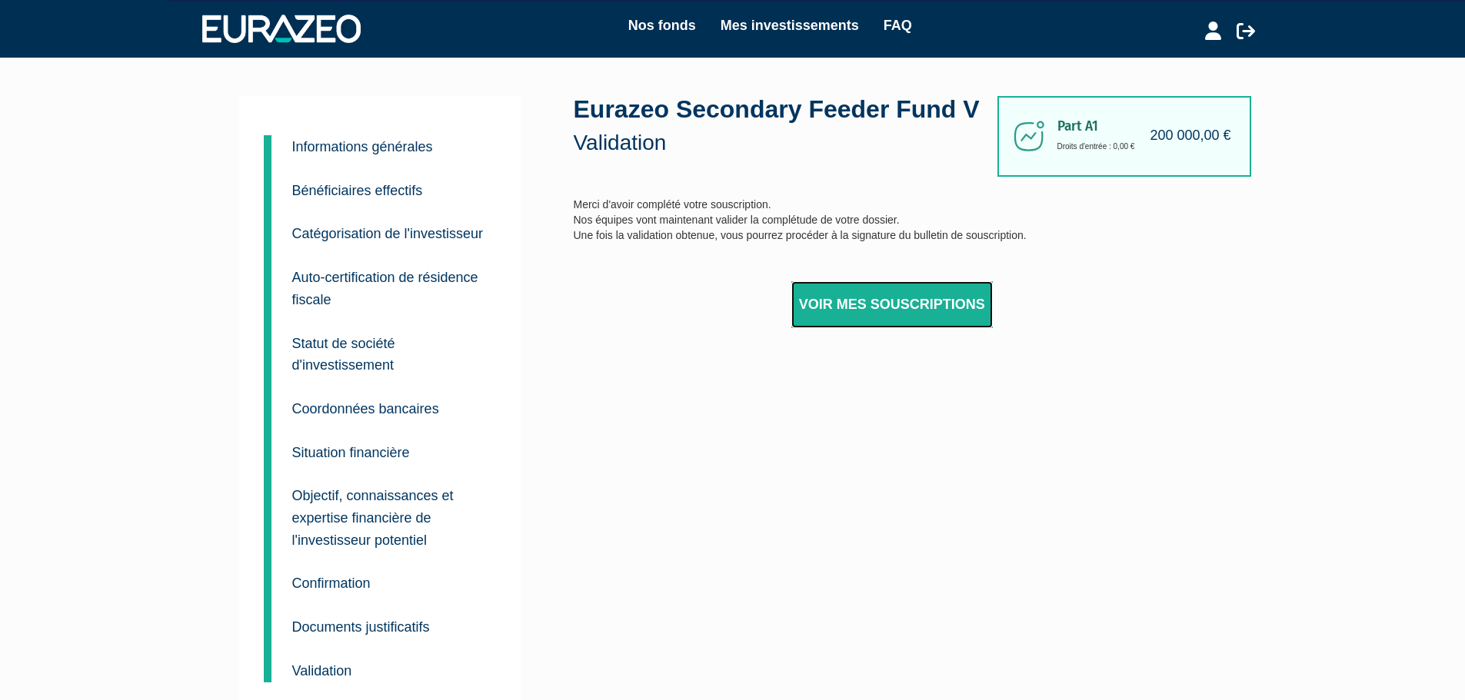
click at [910, 329] on link "Voir mes souscriptions" at bounding box center [891, 305] width 201 height 48
